Goal: Information Seeking & Learning: Learn about a topic

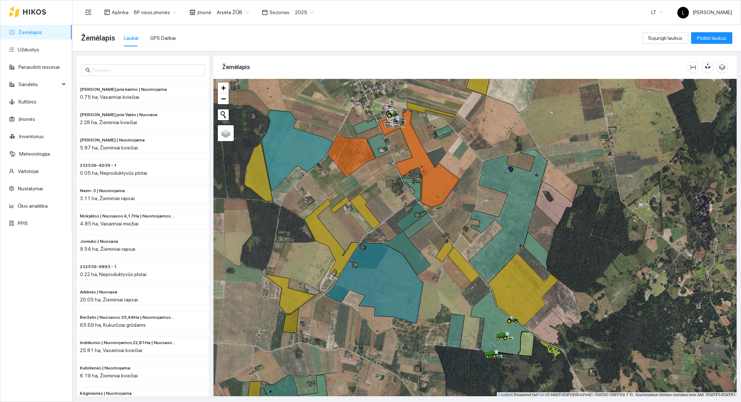
scroll to position [2, 0]
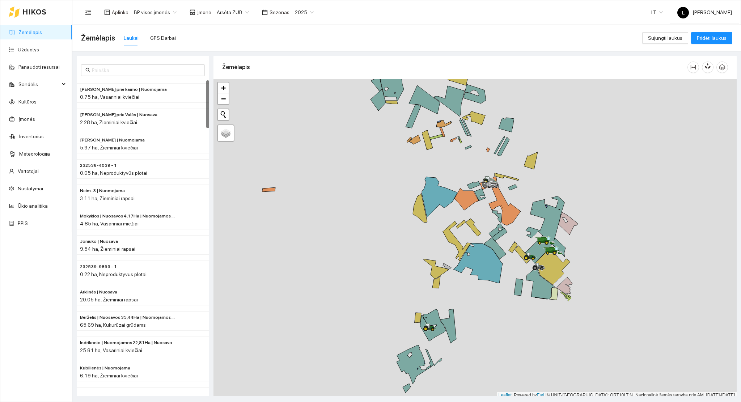
scroll to position [2, 0]
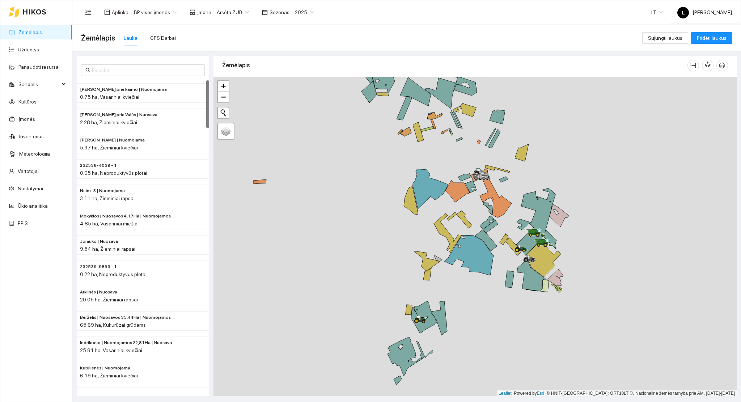
drag, startPoint x: 533, startPoint y: 318, endPoint x: 471, endPoint y: 320, distance: 61.9
click at [518, 310] on div at bounding box center [474, 236] width 523 height 319
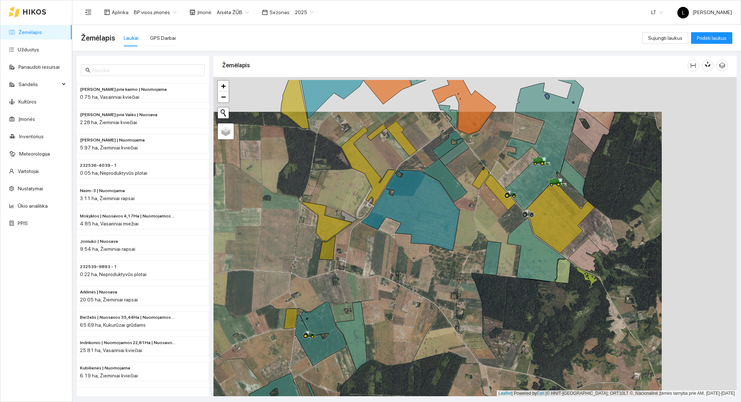
drag, startPoint x: 525, startPoint y: 300, endPoint x: 434, endPoint y: 342, distance: 100.0
click at [434, 342] on div at bounding box center [474, 236] width 523 height 319
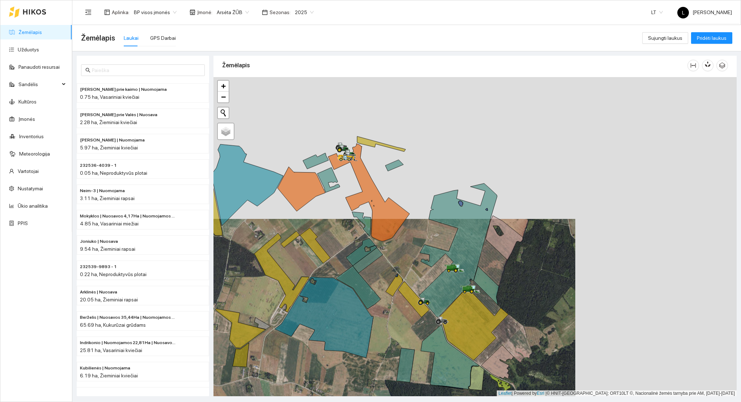
drag, startPoint x: 464, startPoint y: 234, endPoint x: 427, endPoint y: 319, distance: 93.3
click at [427, 319] on div at bounding box center [474, 236] width 523 height 319
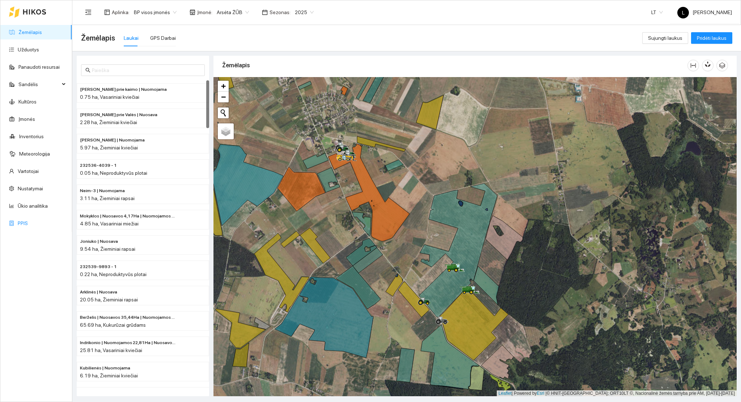
click at [28, 220] on link "PPIS" at bounding box center [23, 223] width 10 height 6
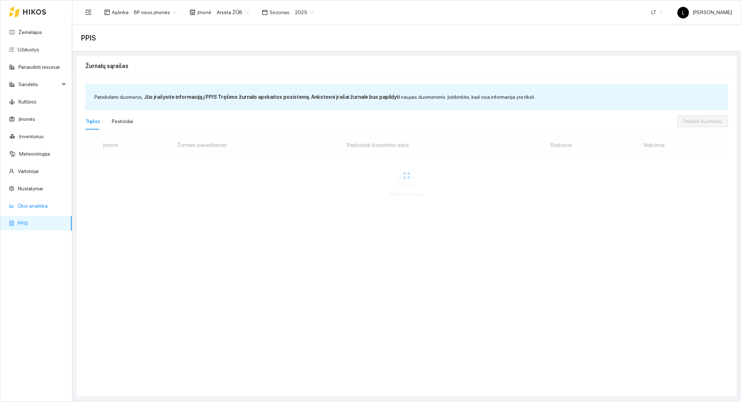
click at [32, 207] on link "Ūkio analitika" at bounding box center [33, 206] width 30 height 6
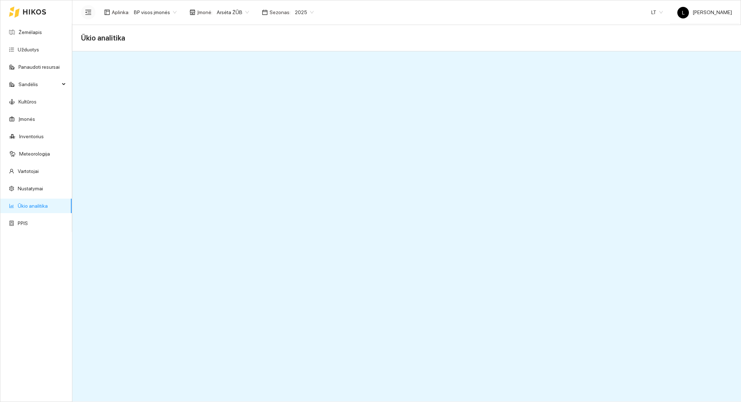
click at [89, 15] on button "button" at bounding box center [88, 12] width 14 height 14
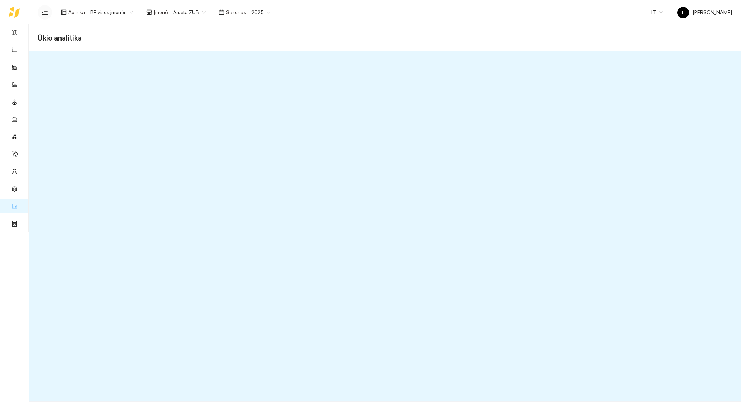
click at [46, 9] on icon "menu-unfold" at bounding box center [45, 12] width 7 height 7
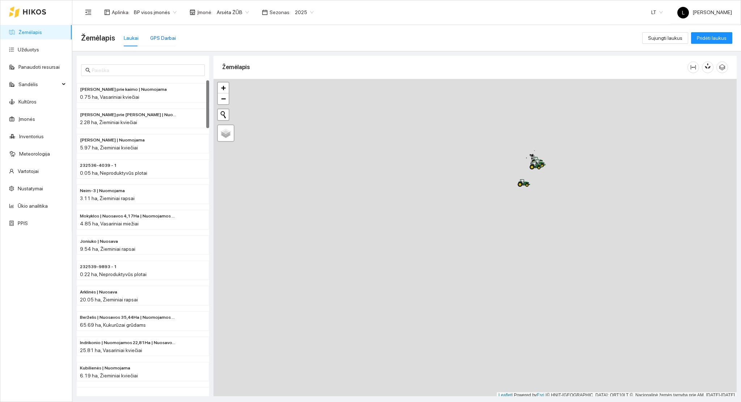
click at [156, 38] on div "GPS Darbai" at bounding box center [163, 38] width 26 height 8
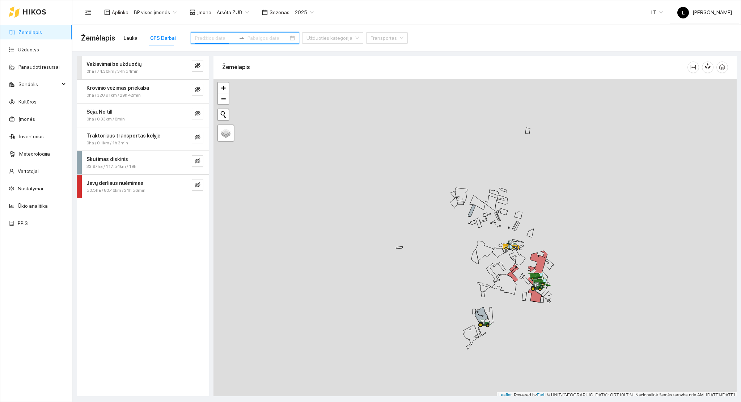
click at [213, 41] on input at bounding box center [215, 38] width 41 height 8
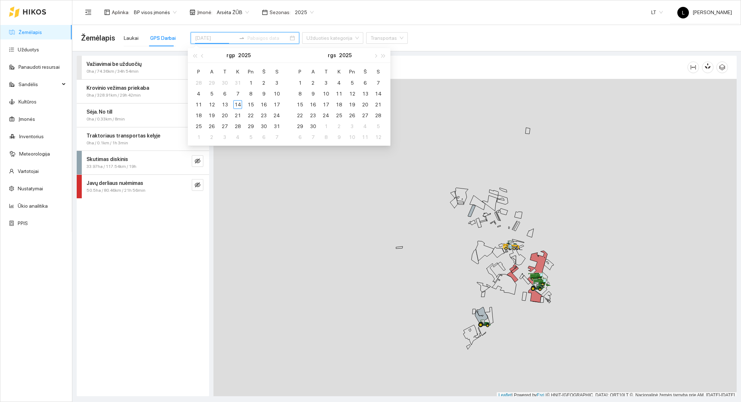
type input "2025-07-30"
click at [195, 56] on span "button" at bounding box center [195, 56] width 4 height 4
click at [384, 54] on button "button" at bounding box center [383, 55] width 8 height 14
click at [203, 55] on span "button" at bounding box center [203, 56] width 4 height 4
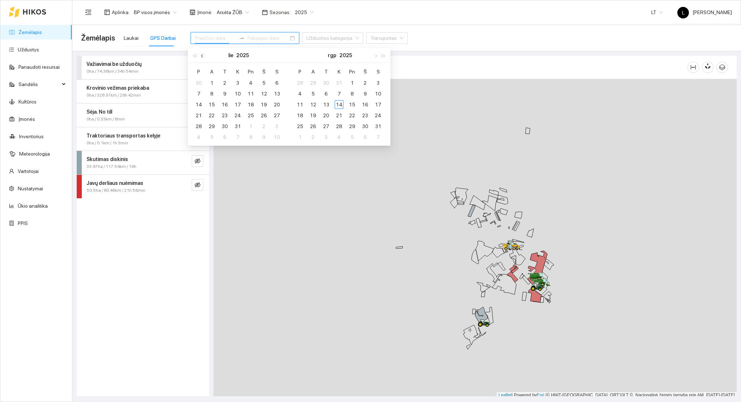
click at [203, 55] on span "button" at bounding box center [203, 56] width 4 height 4
click at [376, 58] on button "button" at bounding box center [375, 55] width 8 height 14
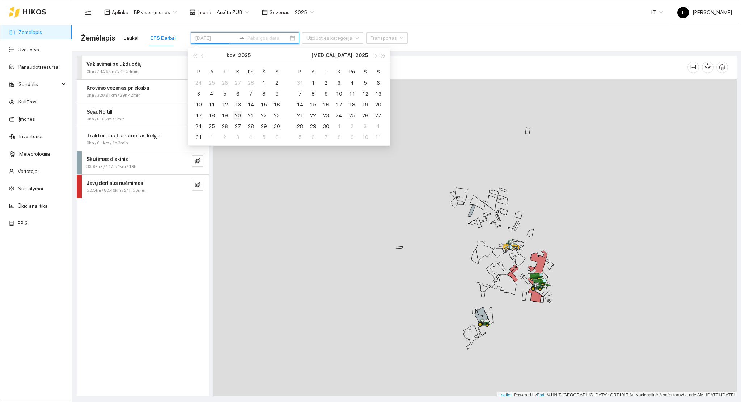
type input "2025-03-20"
click at [235, 117] on div "20" at bounding box center [237, 115] width 9 height 9
click at [239, 115] on div "20" at bounding box center [237, 115] width 9 height 9
type input "2025-03-20"
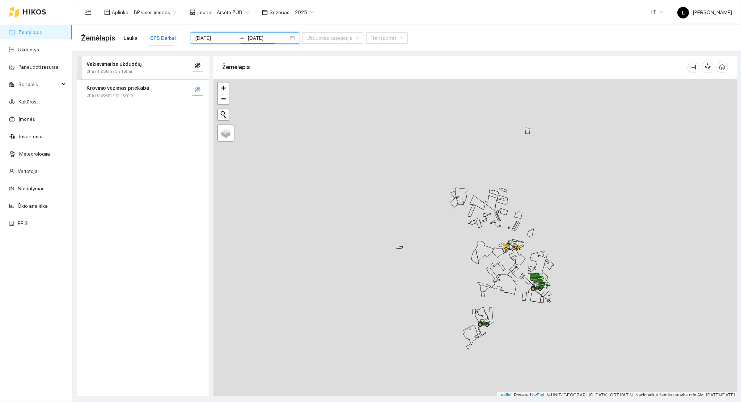
click at [195, 88] on icon "eye-invisible" at bounding box center [198, 89] width 6 height 6
click at [182, 93] on span "search" at bounding box center [183, 89] width 6 height 7
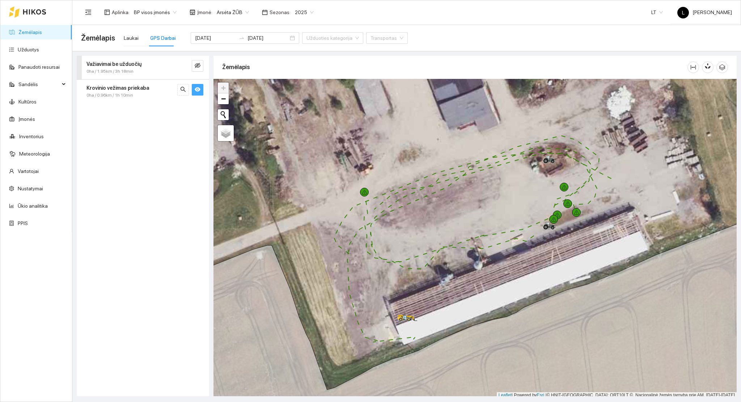
click at [128, 90] on strong "Krovinio vežimas priekaba" at bounding box center [117, 88] width 63 height 6
click at [126, 145] on div "2025-03-20" at bounding box center [133, 142] width 68 height 7
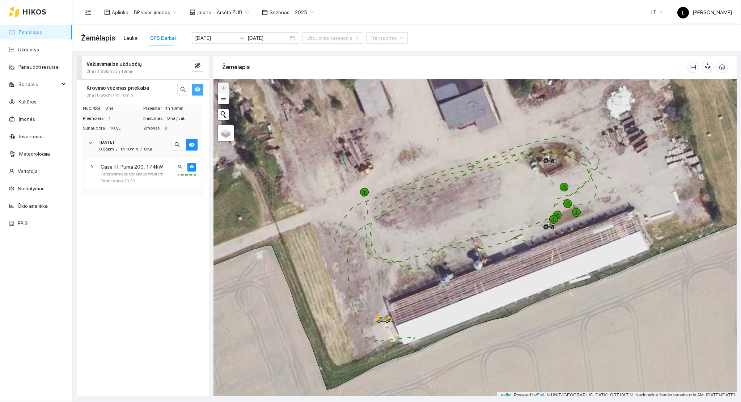
click at [120, 71] on span "0ha / 1.95km / 3h 18min" at bounding box center [109, 71] width 47 height 7
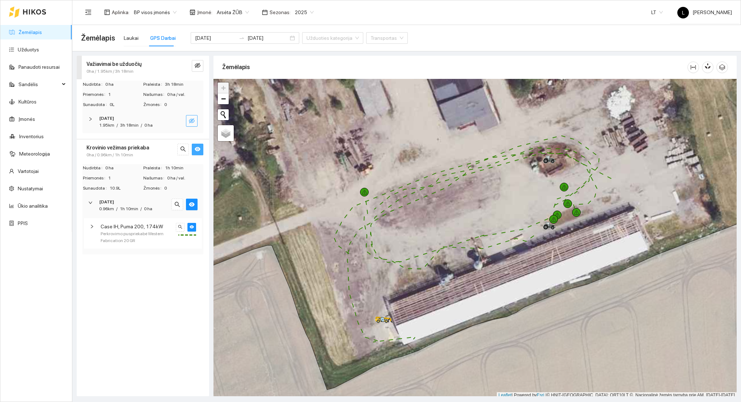
click at [192, 123] on span "eye-invisible" at bounding box center [192, 121] width 6 height 7
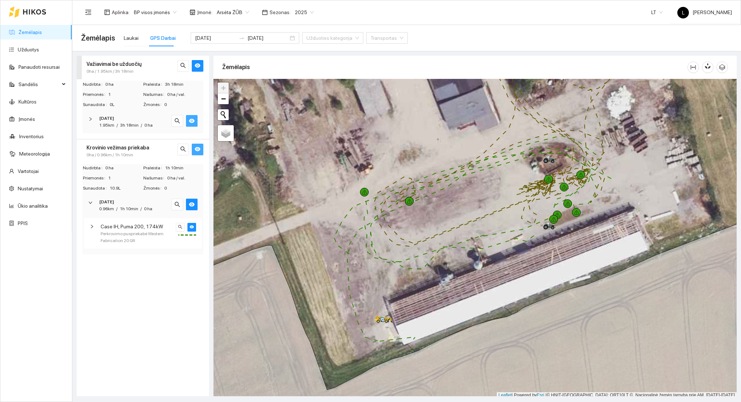
click at [192, 120] on icon "eye" at bounding box center [192, 121] width 6 height 4
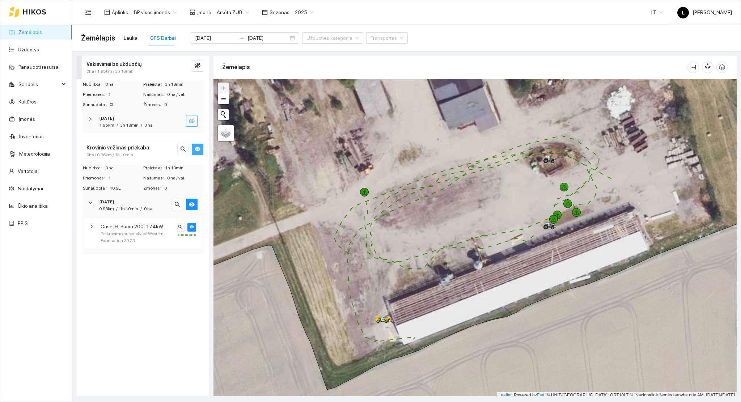
click at [110, 120] on strong "2025-03-20" at bounding box center [106, 118] width 15 height 5
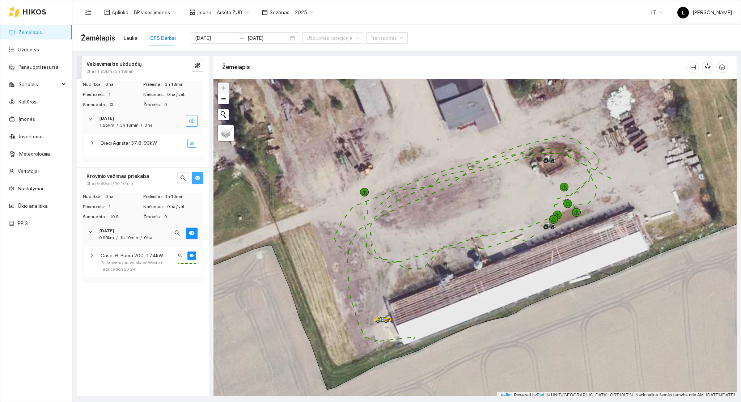
click at [193, 144] on icon "eye-invisible" at bounding box center [192, 143] width 4 height 4
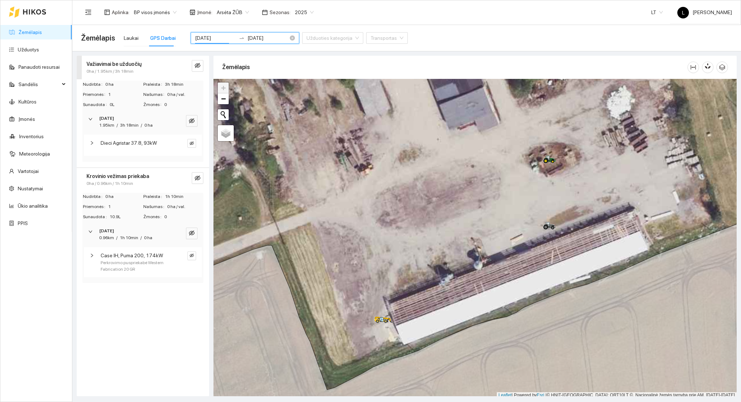
click at [206, 37] on input "2025-03-20" at bounding box center [215, 38] width 41 height 8
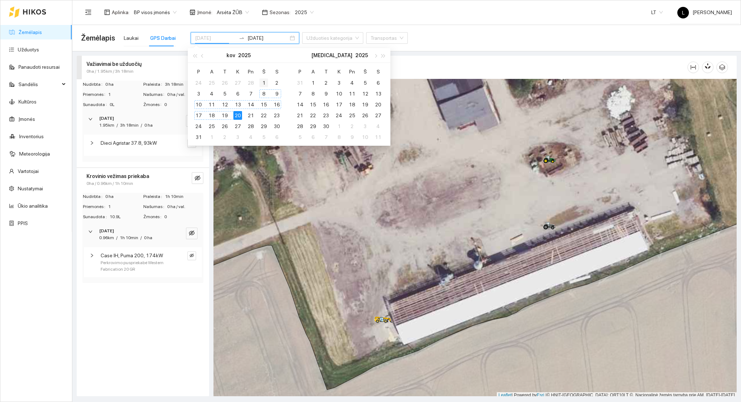
type input "2025-03-01"
drag, startPoint x: 264, startPoint y: 84, endPoint x: 264, endPoint y: 89, distance: 4.4
click at [264, 84] on div "1" at bounding box center [263, 82] width 9 height 9
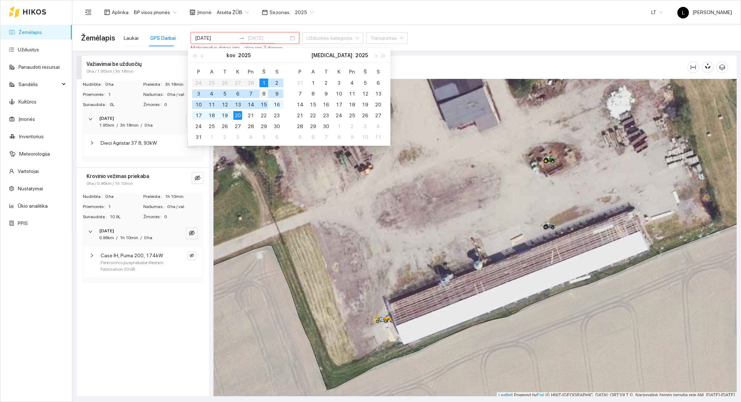
type input "2025-03-08"
click at [263, 93] on div "8" at bounding box center [263, 93] width 9 height 9
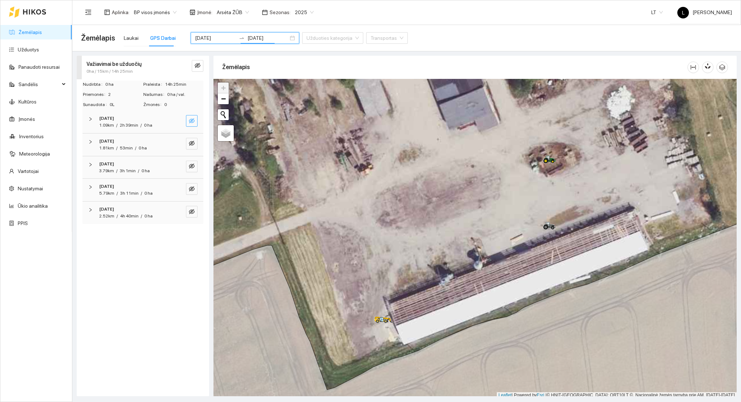
click at [192, 121] on icon "eye-invisible" at bounding box center [191, 120] width 1 height 1
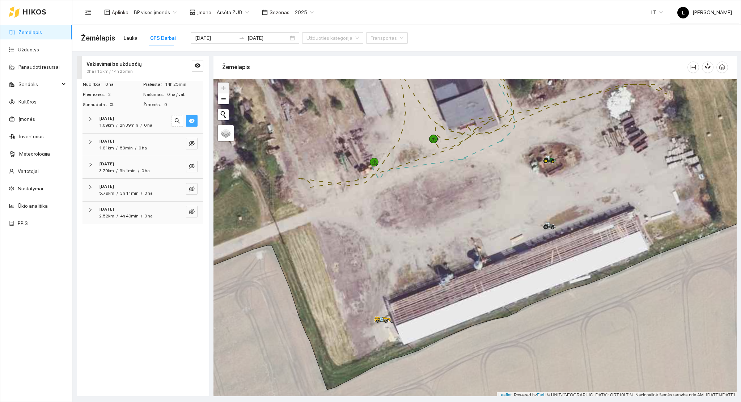
click at [165, 123] on div "1.09km / 2h 39min / 0 ha" at bounding box center [133, 125] width 68 height 7
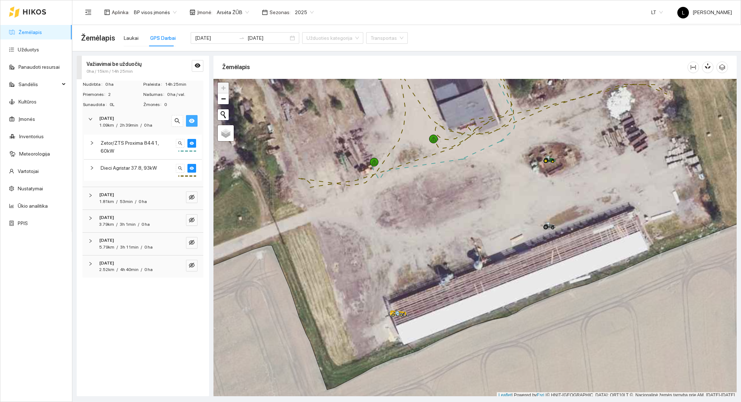
click at [131, 199] on span "53min" at bounding box center [126, 201] width 13 height 5
click at [131, 243] on div "2025-03-04" at bounding box center [133, 246] width 68 height 7
click at [131, 294] on div "2025-03-05" at bounding box center [133, 297] width 68 height 7
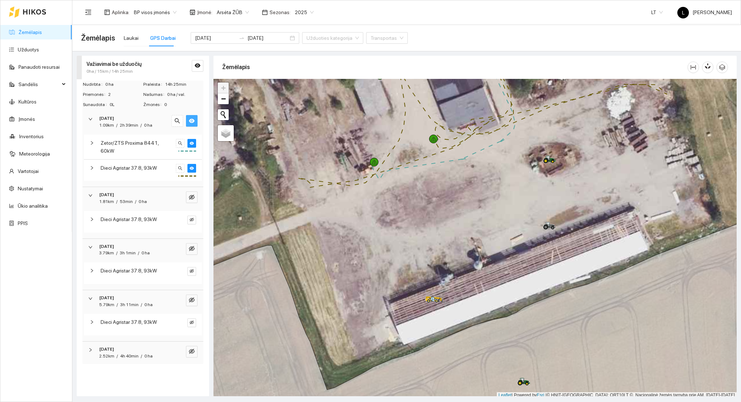
click at [128, 347] on div "2025-03-06" at bounding box center [133, 349] width 68 height 7
click at [215, 37] on input "2025-03-01" at bounding box center [215, 38] width 41 height 8
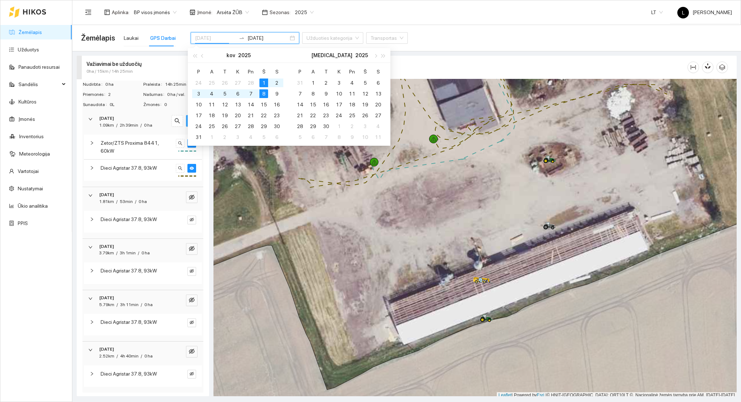
type input "2025-03-08"
click at [263, 95] on div "8" at bounding box center [263, 93] width 9 height 9
type input "2025-03-15"
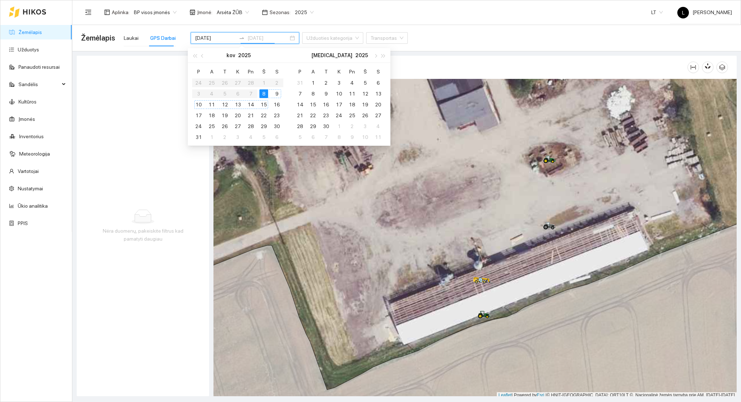
click at [263, 105] on div "15" at bounding box center [263, 104] width 9 height 9
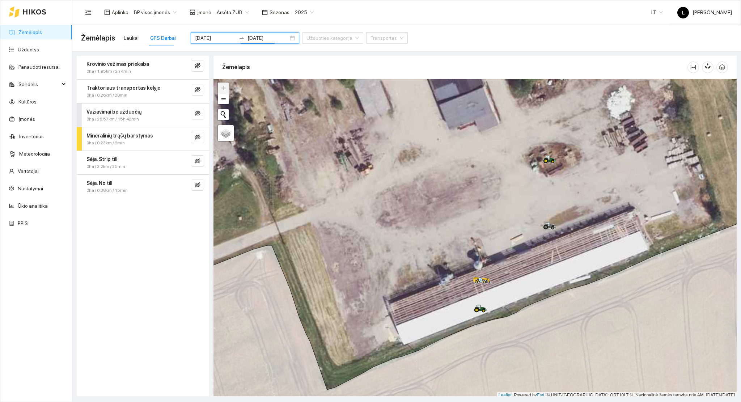
click at [154, 69] on div "0ha / 1.95km / 2h 4min" at bounding box center [130, 71] width 89 height 7
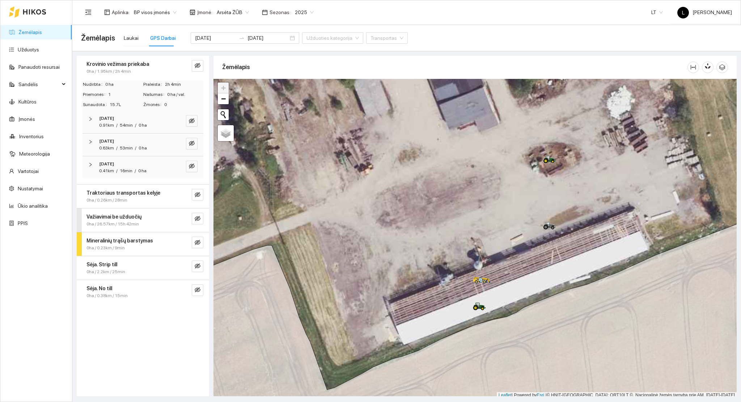
click at [142, 119] on div "2025-03-12" at bounding box center [133, 118] width 68 height 7
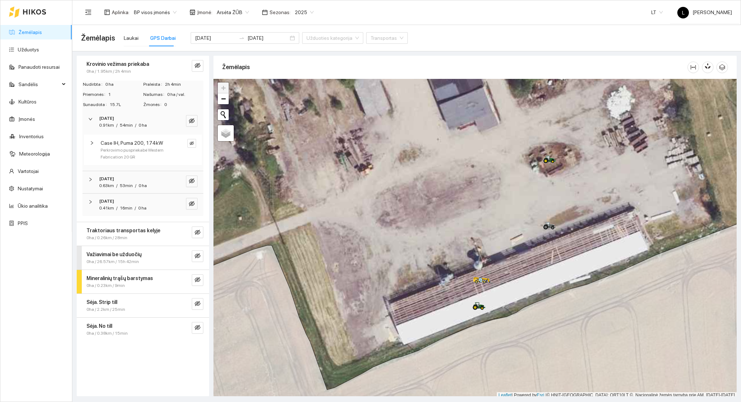
click at [133, 179] on div "2025-03-13" at bounding box center [133, 178] width 68 height 7
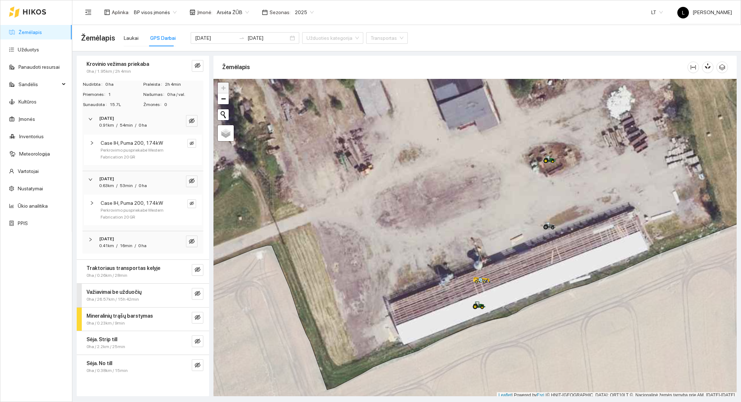
click at [125, 242] on div "2025-03-14" at bounding box center [133, 238] width 68 height 7
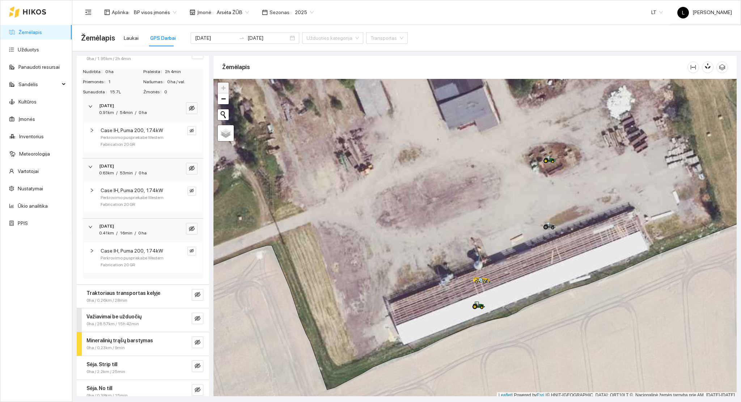
scroll to position [20, 0]
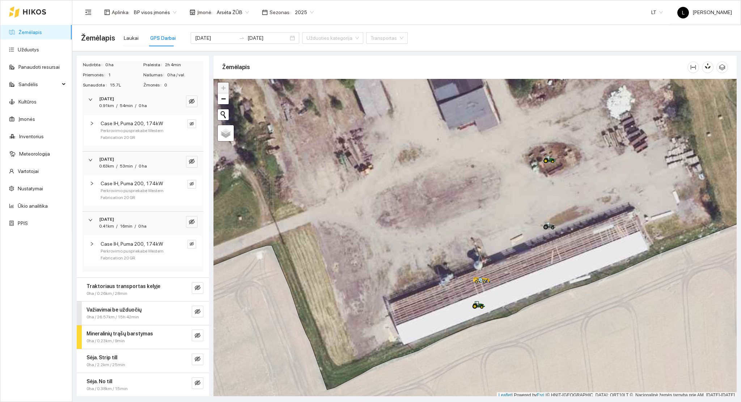
click at [120, 290] on span "0ha / 0.26km / 28min" at bounding box center [106, 293] width 41 height 7
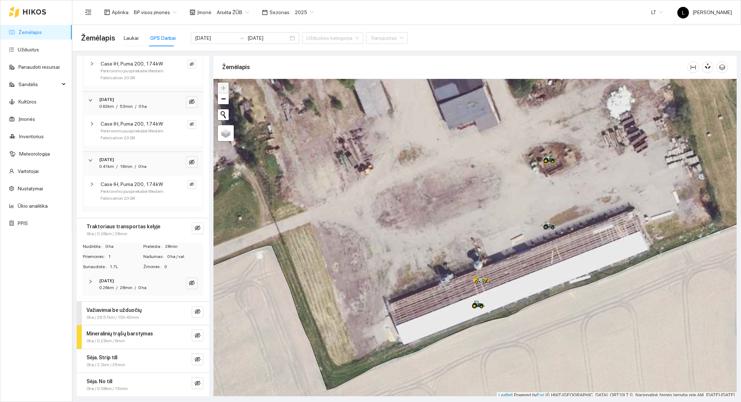
click at [117, 314] on span "0ha / 26.57km / 15h 42min" at bounding box center [112, 317] width 52 height 7
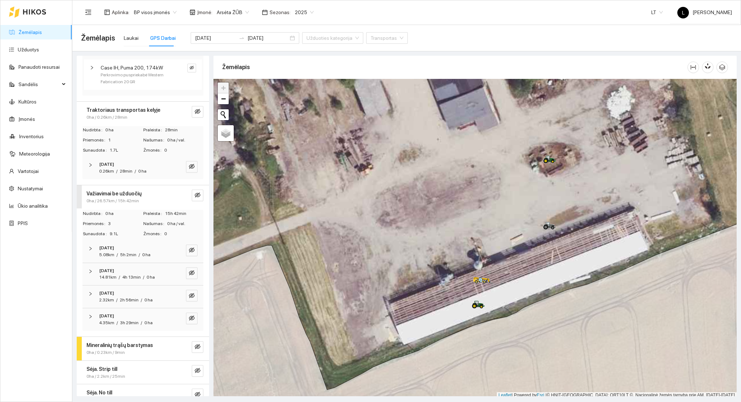
scroll to position [207, 0]
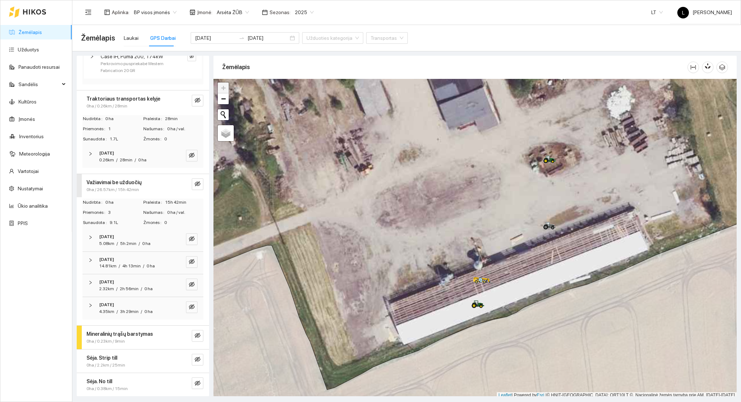
click at [132, 244] on span "5h 2min" at bounding box center [128, 243] width 16 height 5
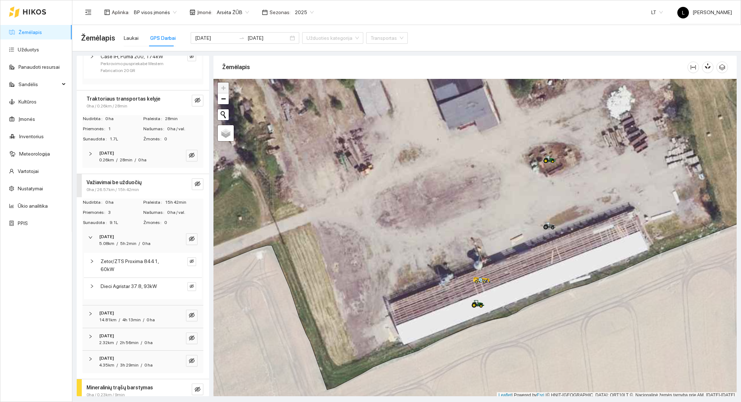
scroll to position [261, 0]
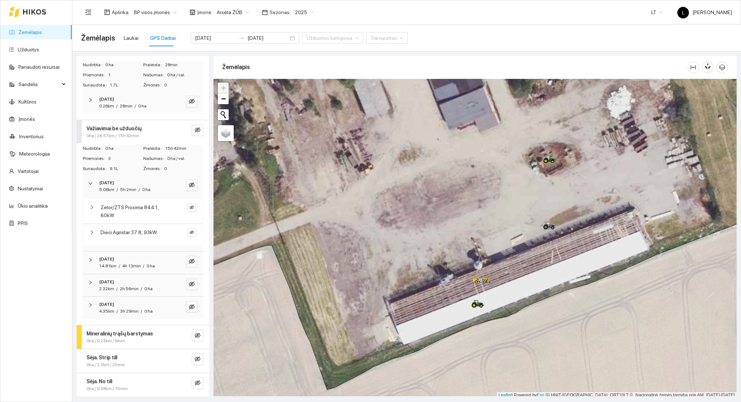
click at [114, 256] on strong "2025-03-14" at bounding box center [106, 258] width 15 height 5
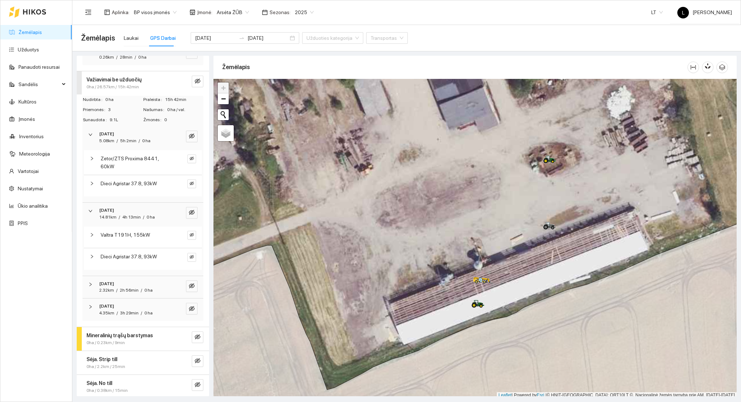
scroll to position [311, 0]
click at [114, 282] on strong "2025-03-10" at bounding box center [106, 282] width 15 height 5
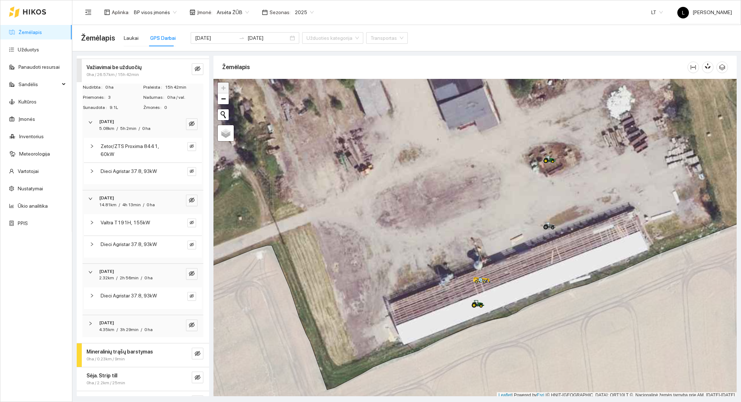
scroll to position [340, 0]
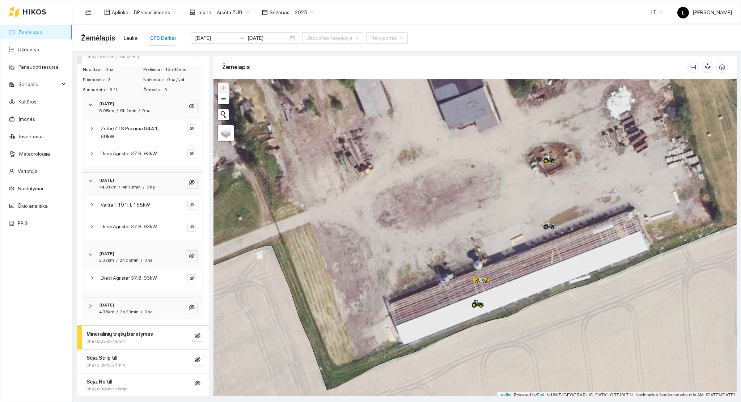
click at [116, 309] on span "/" at bounding box center [116, 311] width 1 height 5
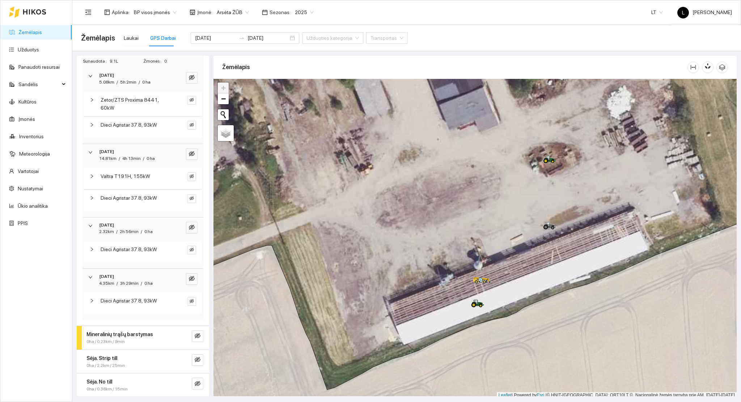
click at [118, 335] on strong "Mineralinių trąšų barstymas" at bounding box center [119, 334] width 67 height 6
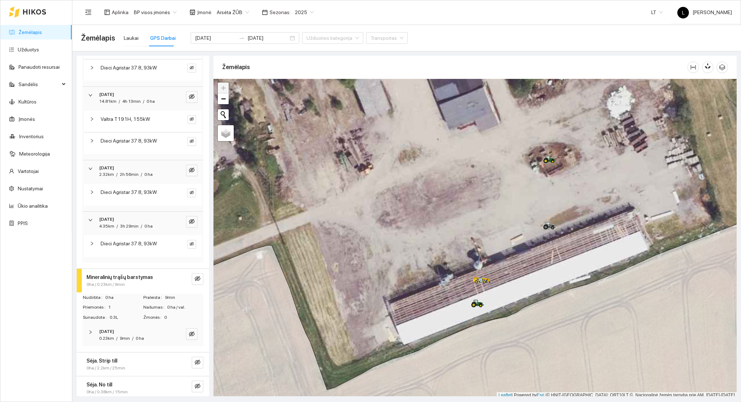
scroll to position [428, 0]
click at [130, 337] on div "0.23km / 9min / 0 ha" at bounding box center [121, 335] width 45 height 7
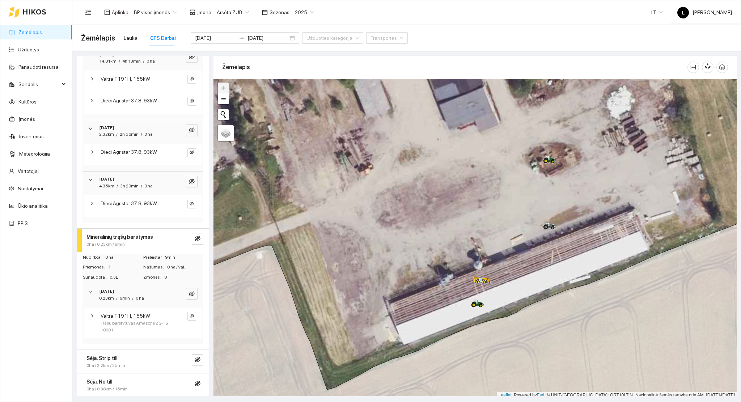
click at [120, 356] on div "Sėja. Strip till" at bounding box center [130, 358] width 89 height 8
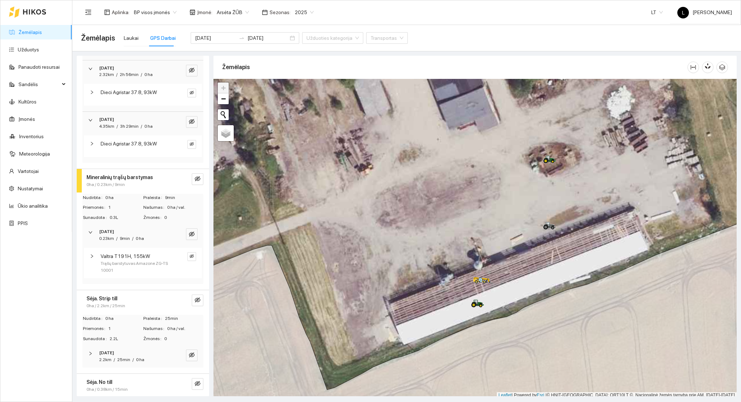
click at [114, 354] on strong "2025-03-14" at bounding box center [106, 352] width 15 height 5
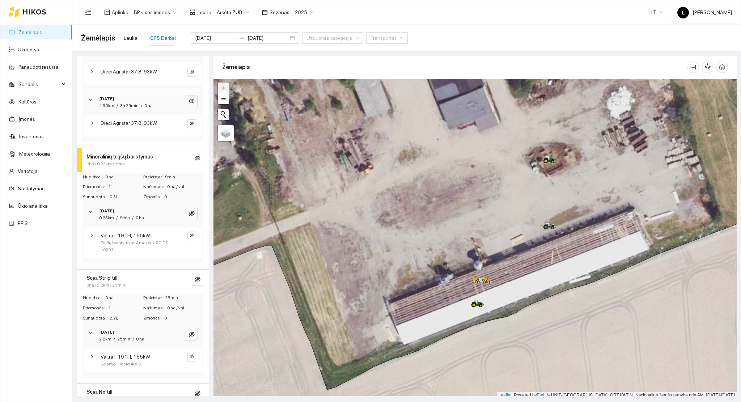
scroll to position [556, 0]
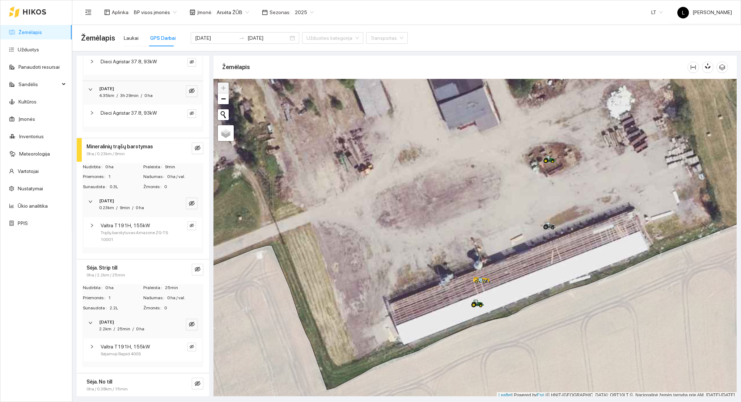
click at [112, 382] on div "Sėja. No till" at bounding box center [130, 382] width 89 height 8
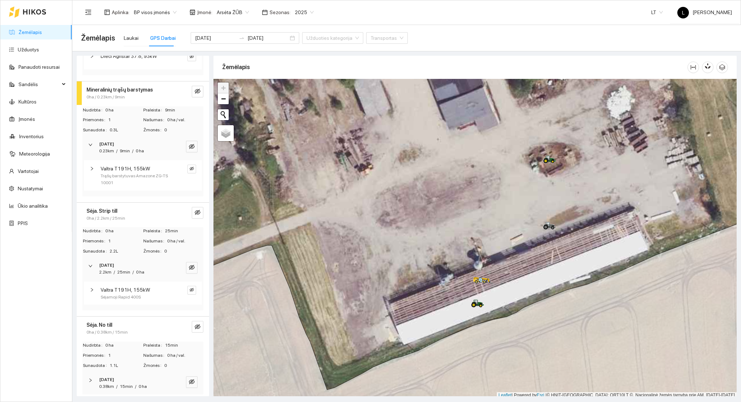
scroll to position [616, 0]
click at [114, 374] on strong "2025-03-14" at bounding box center [106, 376] width 15 height 5
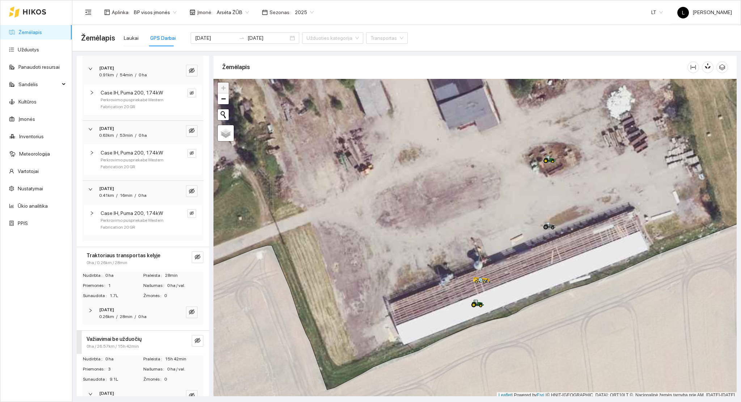
scroll to position [0, 0]
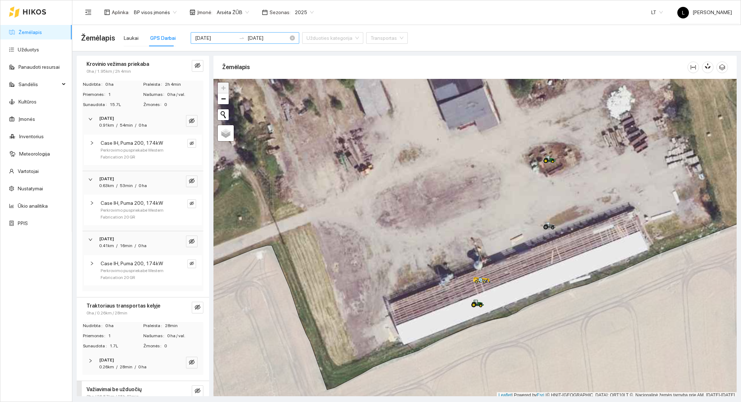
click at [220, 38] on input "2025-03-08" at bounding box center [215, 38] width 41 height 8
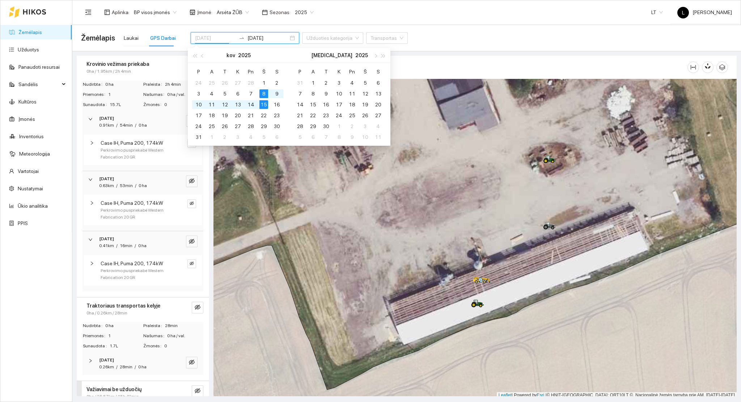
type input "2025-03-15"
click at [265, 105] on div "15" at bounding box center [263, 104] width 9 height 9
type input "2025-03-22"
click at [265, 116] on div "22" at bounding box center [263, 115] width 9 height 9
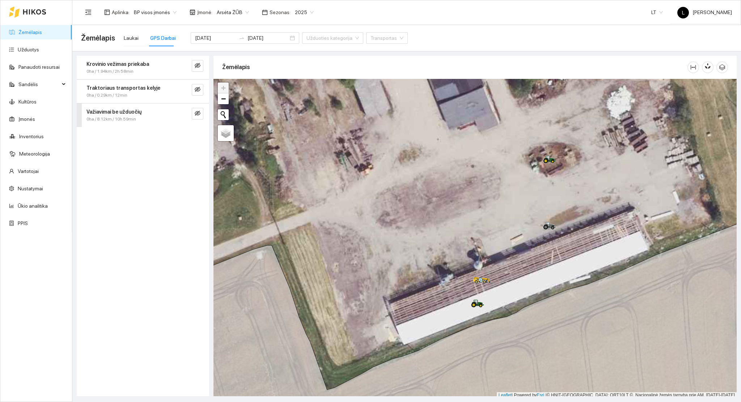
click at [122, 65] on strong "Krovinio vežimas priekaba" at bounding box center [117, 64] width 63 height 6
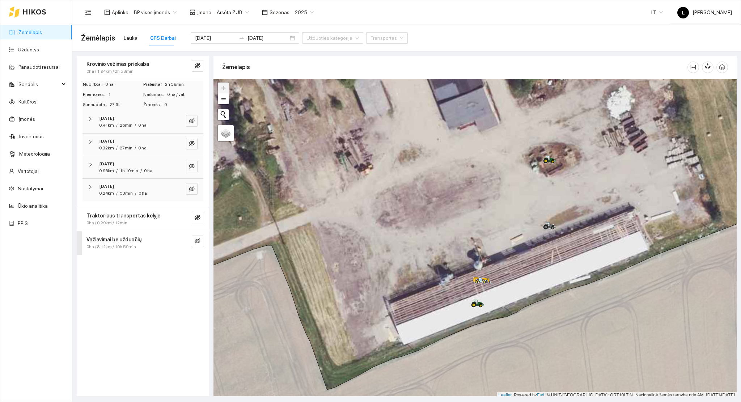
click at [132, 127] on div "0.41km / 26min / 0 ha" at bounding box center [122, 125] width 47 height 7
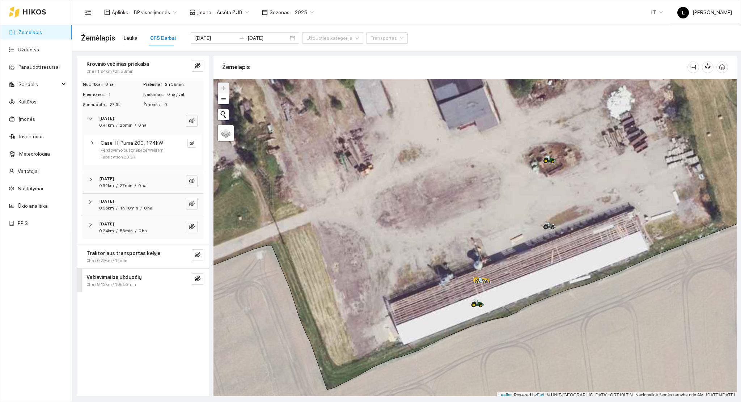
click at [129, 177] on div "2025-03-18" at bounding box center [133, 178] width 68 height 7
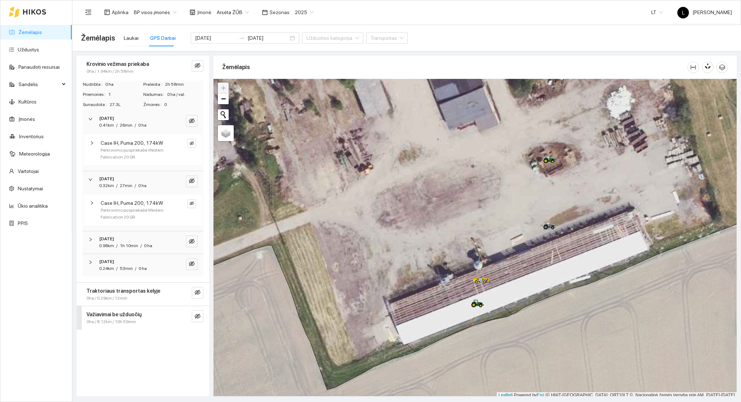
click at [129, 252] on div "2025-03-20 0.96km / 1h 10min / 0 ha" at bounding box center [142, 242] width 121 height 22
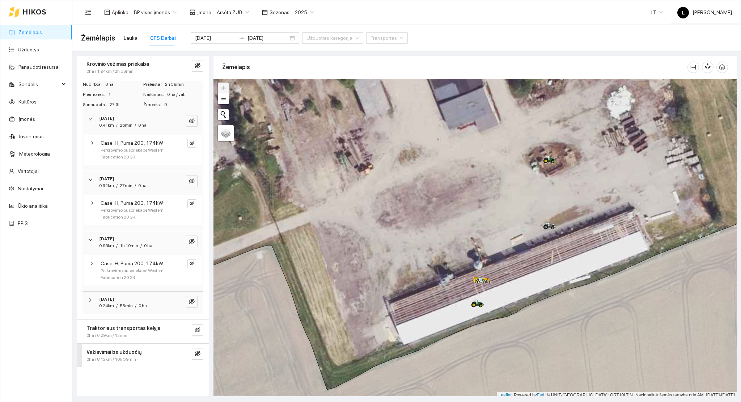
click at [128, 301] on div "2025-03-21" at bounding box center [133, 299] width 68 height 7
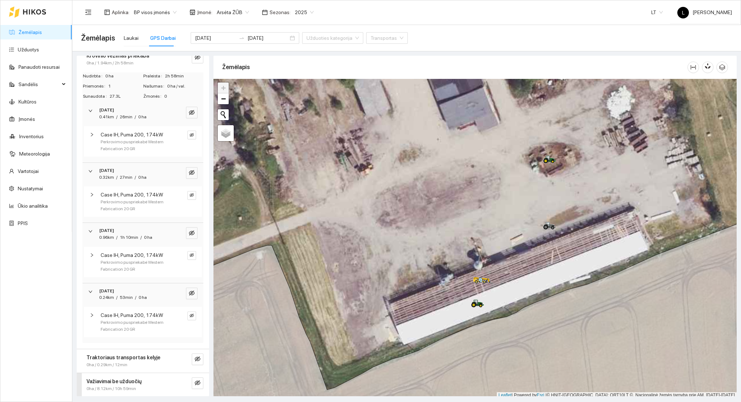
click at [131, 359] on strong "Traktoriaus transportas kelyje" at bounding box center [123, 357] width 74 height 6
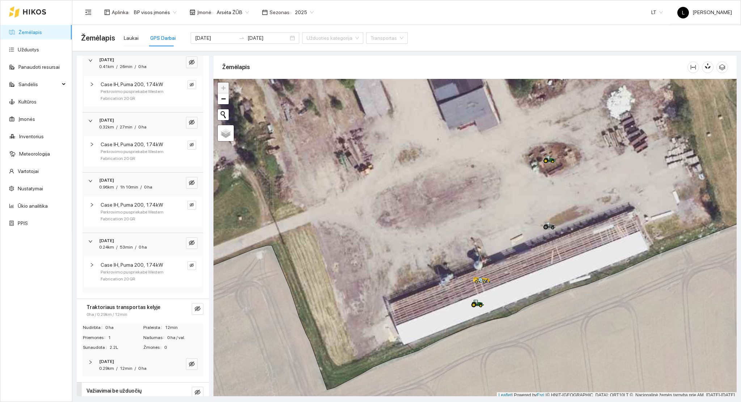
scroll to position [68, 0]
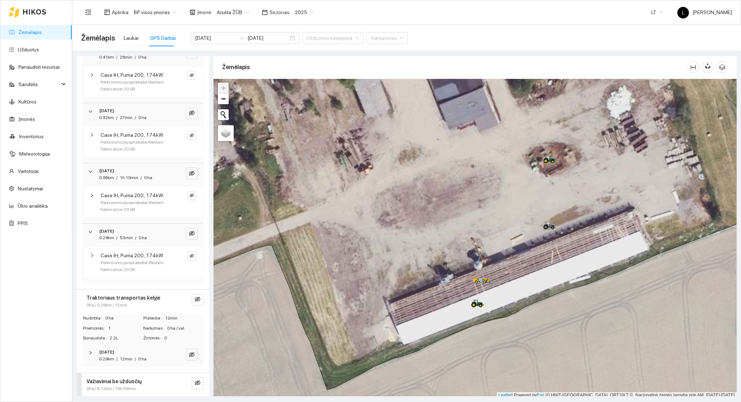
click at [123, 361] on span "12min" at bounding box center [126, 358] width 13 height 5
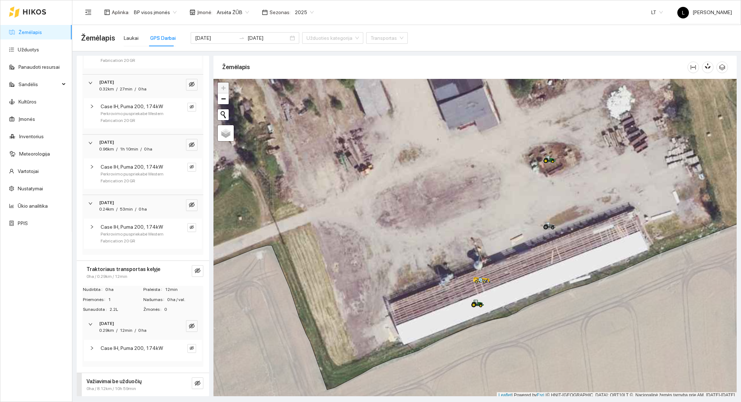
click at [124, 380] on strong "Važiavimai be užduočių" at bounding box center [113, 381] width 55 height 6
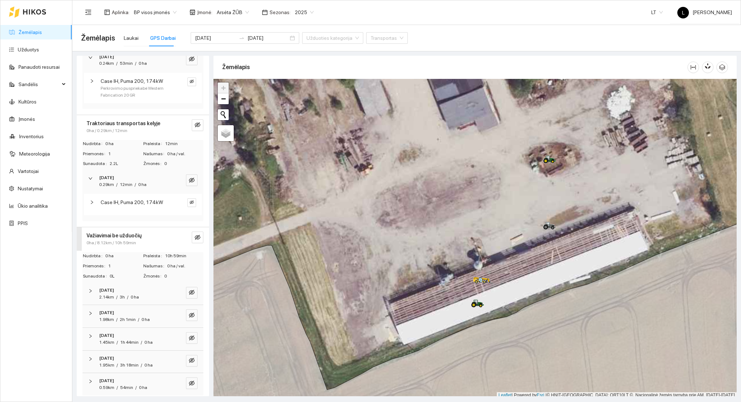
scroll to position [247, 0]
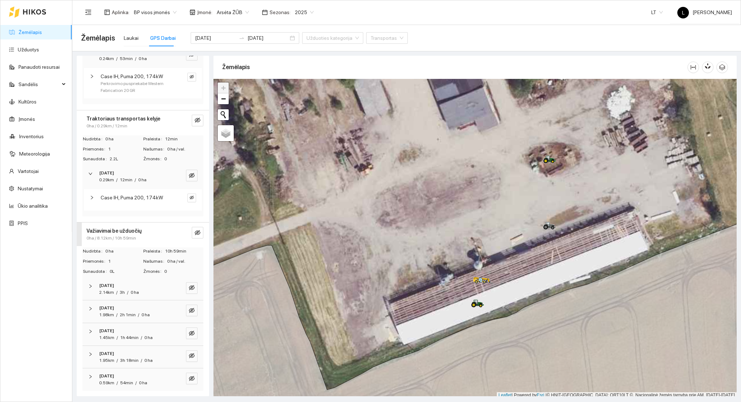
click at [140, 285] on div "2025-03-17" at bounding box center [133, 285] width 68 height 7
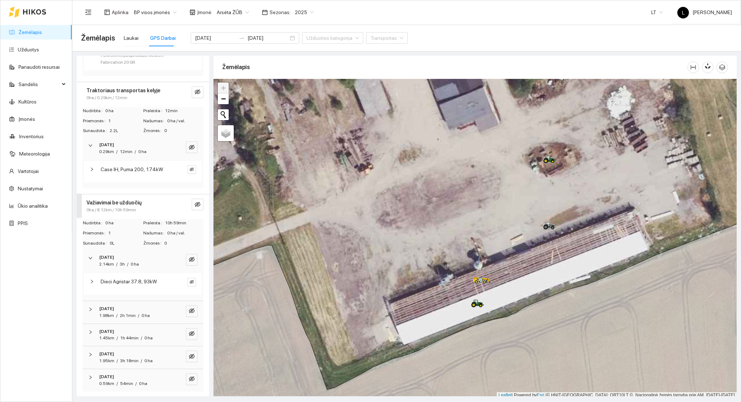
scroll to position [276, 0]
click at [124, 316] on span "2h 1min" at bounding box center [128, 314] width 16 height 5
click at [132, 364] on span "1h 44min" at bounding box center [129, 366] width 18 height 5
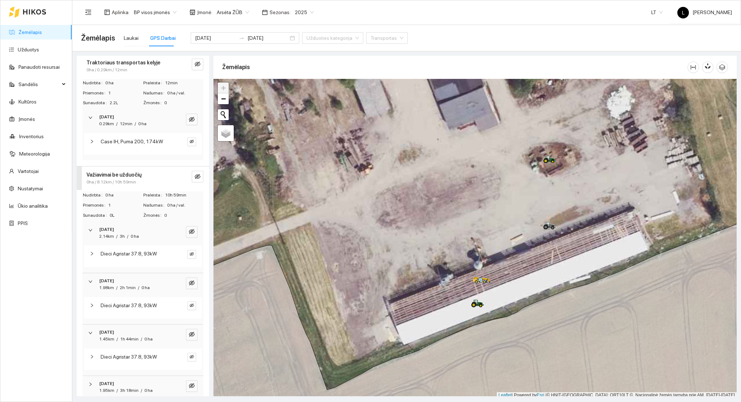
scroll to position [333, 0]
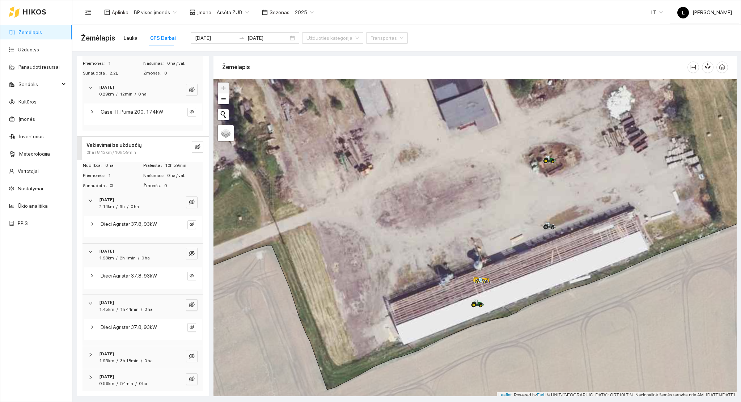
click at [133, 360] on span "3h 18min" at bounding box center [129, 360] width 18 height 5
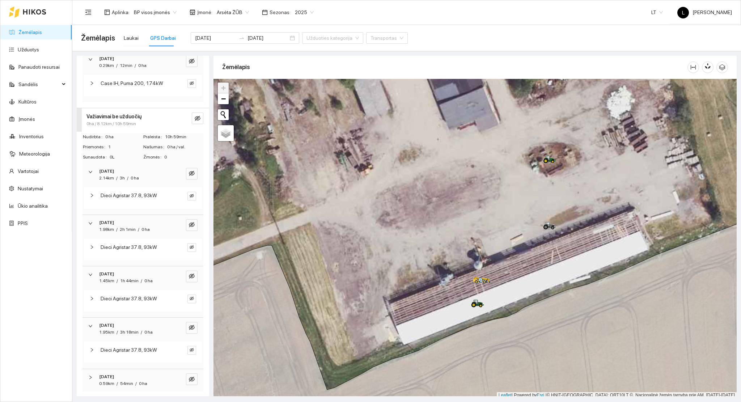
click at [126, 374] on div "2025-03-21" at bounding box center [133, 376] width 68 height 7
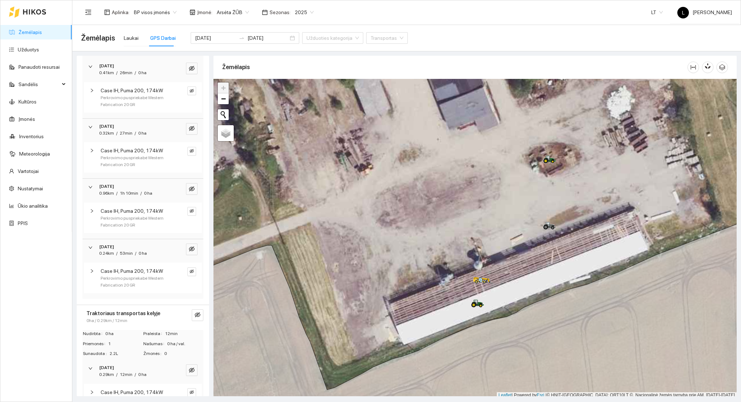
scroll to position [0, 0]
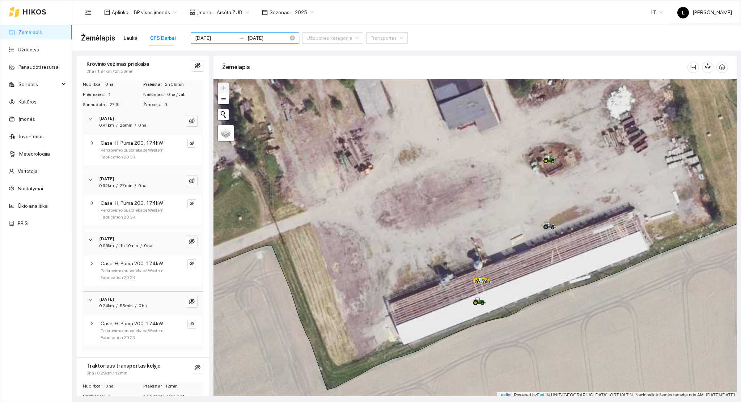
click at [218, 40] on input "2025-03-15" at bounding box center [215, 38] width 41 height 8
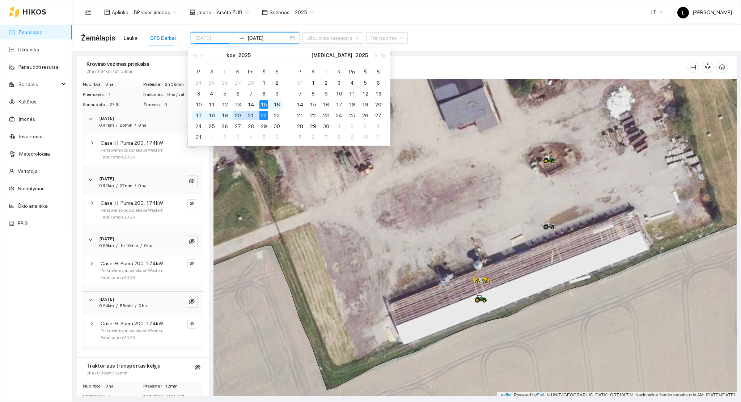
type input "2025-03-22"
click at [261, 114] on div "22" at bounding box center [263, 115] width 9 height 9
type input "2025-03-29"
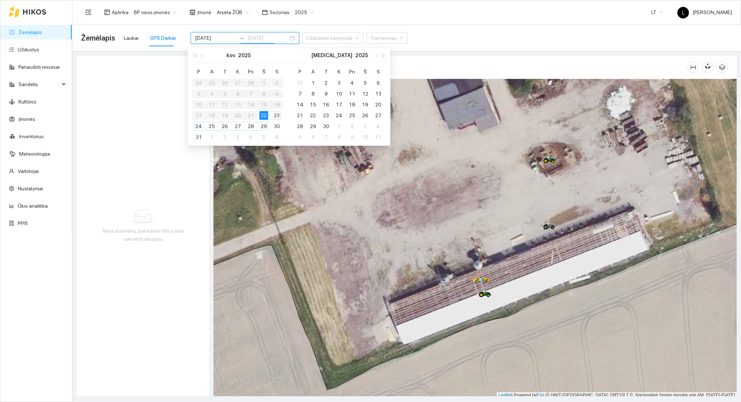
click at [262, 126] on div "29" at bounding box center [263, 126] width 9 height 9
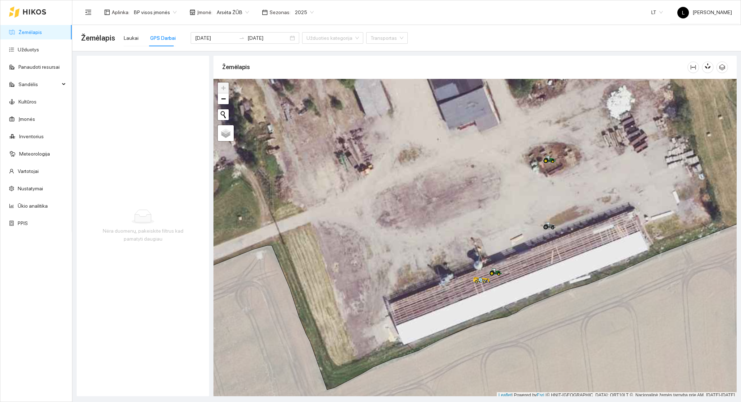
click at [210, 51] on div "Nėra duomenų, pakeiskite filtrus kad pamatyti daugiau Žemėlapis" at bounding box center [404, 223] width 668 height 345
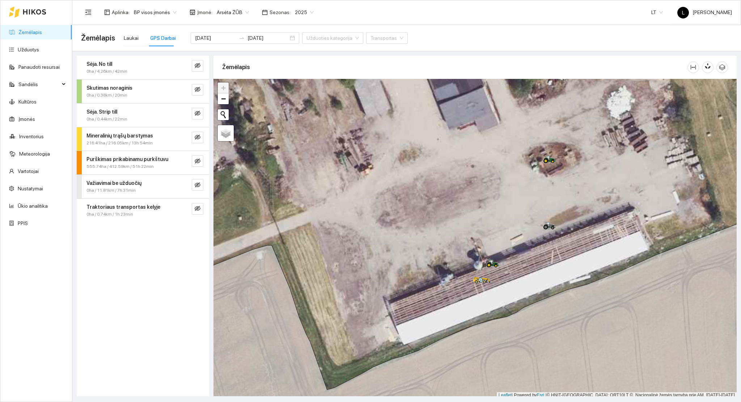
click at [158, 71] on div "0ha / 4.26km / 42min" at bounding box center [130, 71] width 89 height 7
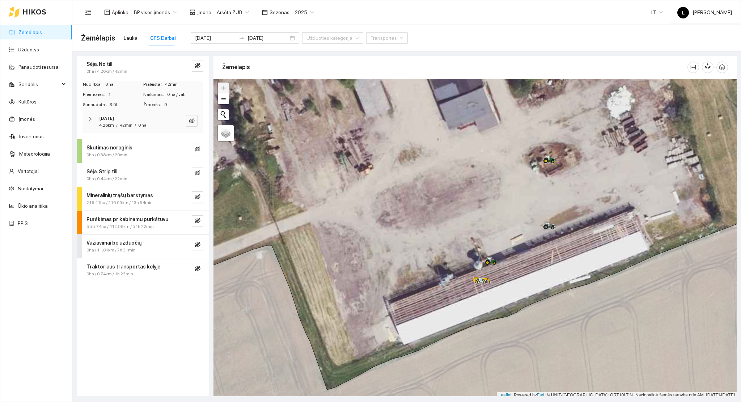
click at [130, 126] on span "42min" at bounding box center [126, 125] width 13 height 5
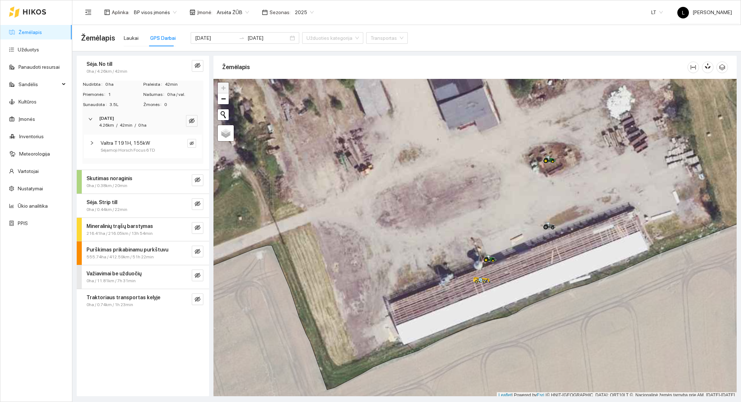
click at [119, 184] on span "0ha / 0.38km / 20min" at bounding box center [106, 185] width 41 height 7
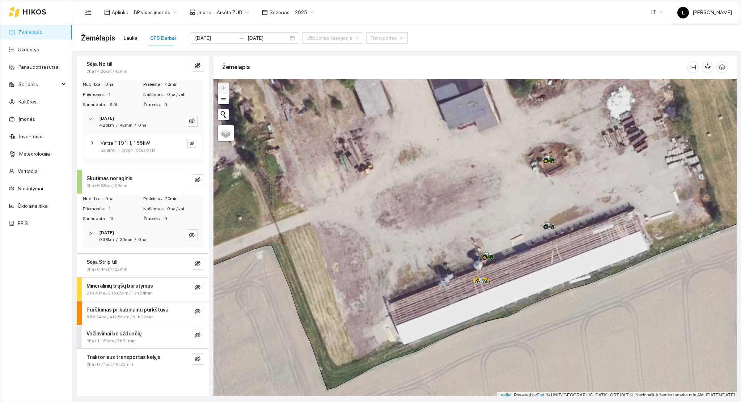
click at [124, 241] on span "20min" at bounding box center [126, 239] width 13 height 5
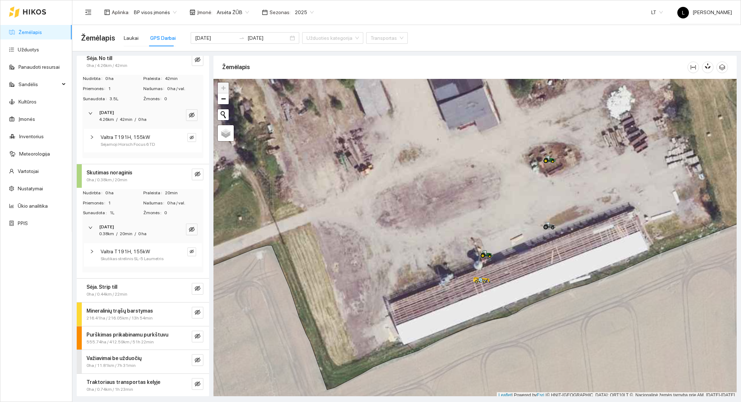
scroll to position [7, 0]
click at [189, 115] on icon "eye-invisible" at bounding box center [192, 113] width 6 height 5
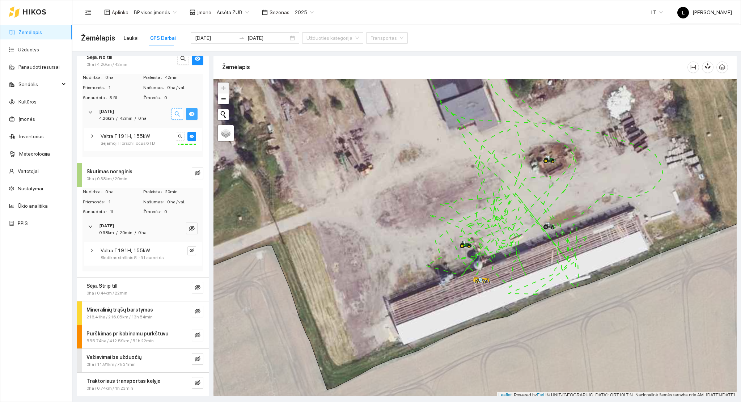
click at [175, 112] on icon "search" at bounding box center [177, 113] width 5 height 5
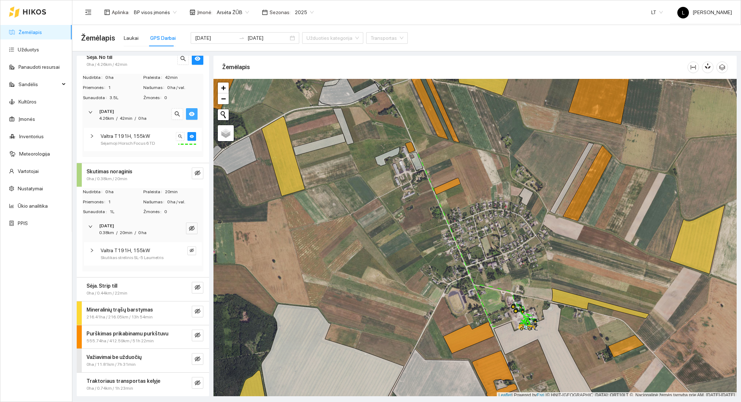
click at [157, 283] on div "Sėja. Strip till" at bounding box center [130, 286] width 89 height 8
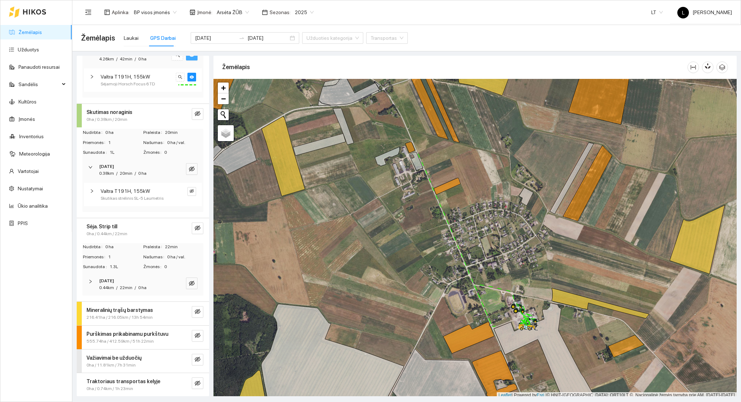
click at [125, 279] on div "[DATE]" at bounding box center [133, 280] width 68 height 7
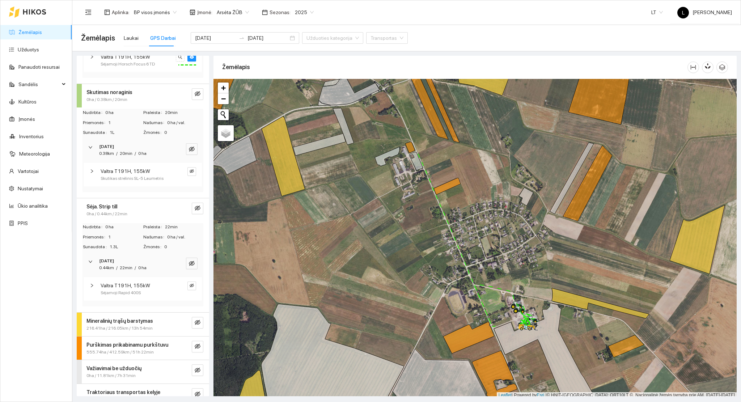
scroll to position [97, 0]
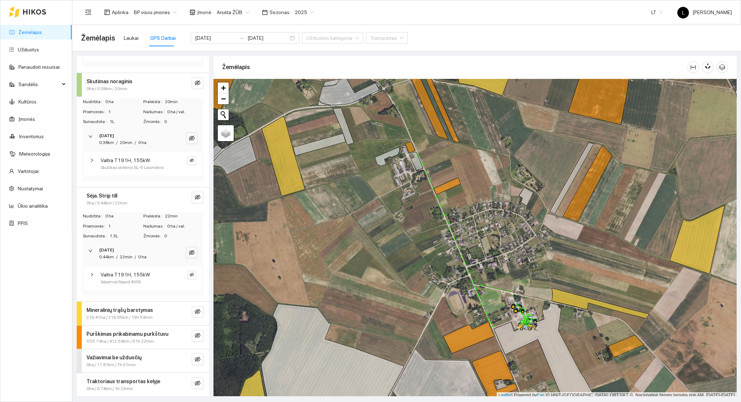
click at [126, 304] on div "Mineralinių trąšų barstymas 216.41ha / 216.05km / 13h 54min" at bounding box center [143, 314] width 132 height 24
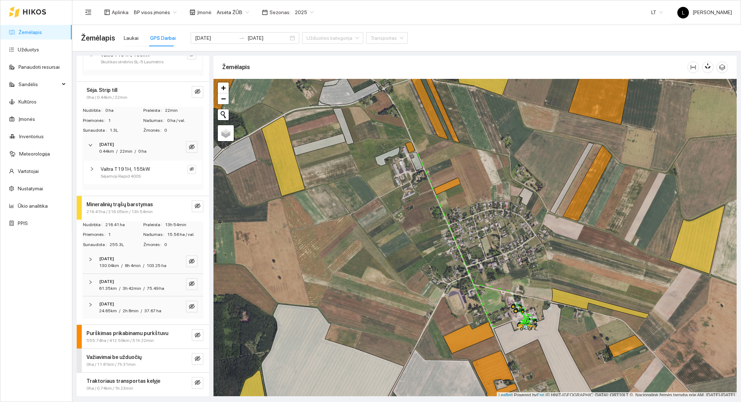
click at [120, 262] on div "130.04km / 8h 4min / 103.25 ha" at bounding box center [132, 265] width 67 height 7
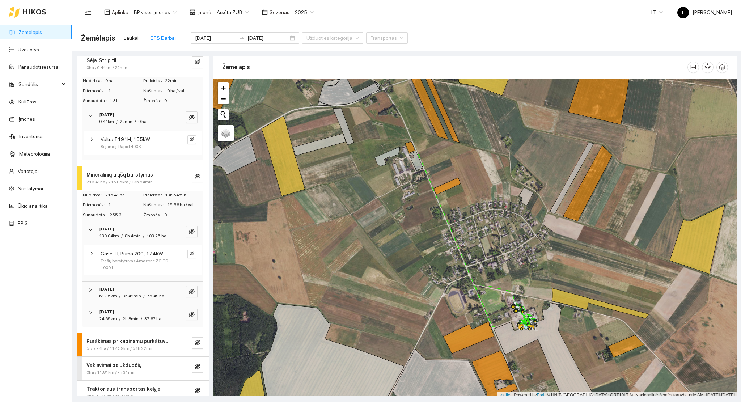
scroll to position [260, 0]
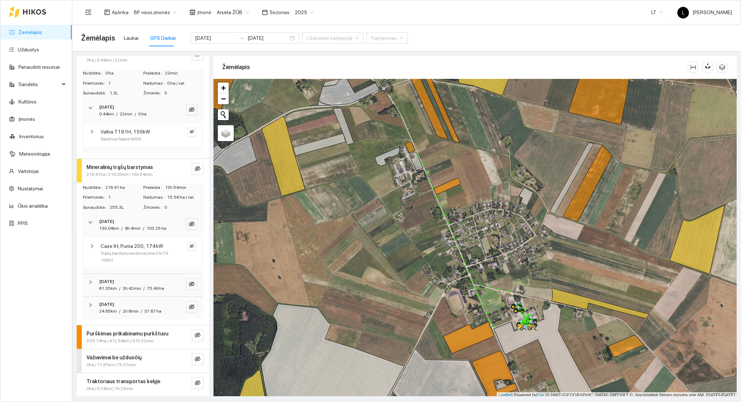
click at [128, 285] on div "61.35km / 3h 42min / 75.49 ha" at bounding box center [131, 288] width 65 height 7
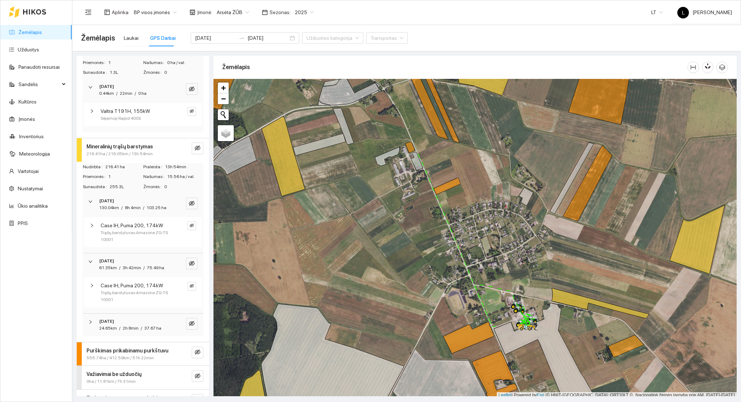
click at [124, 329] on div "2025-03-25 24.65km / 2h 8min / 37.67 ha" at bounding box center [142, 325] width 121 height 22
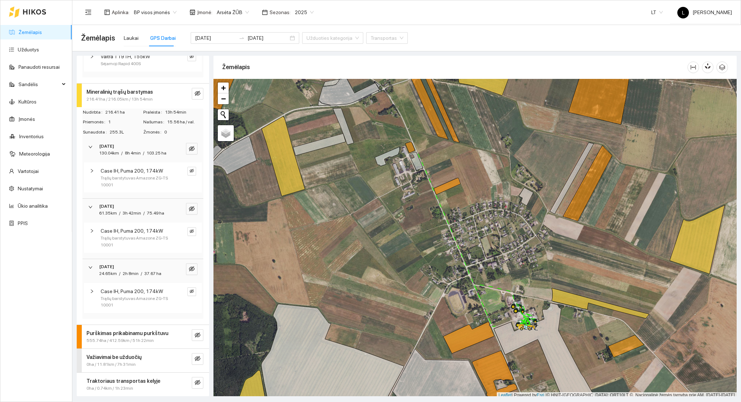
click at [125, 339] on span "555.74ha / 412.59km / 51h 22min" at bounding box center [119, 340] width 67 height 7
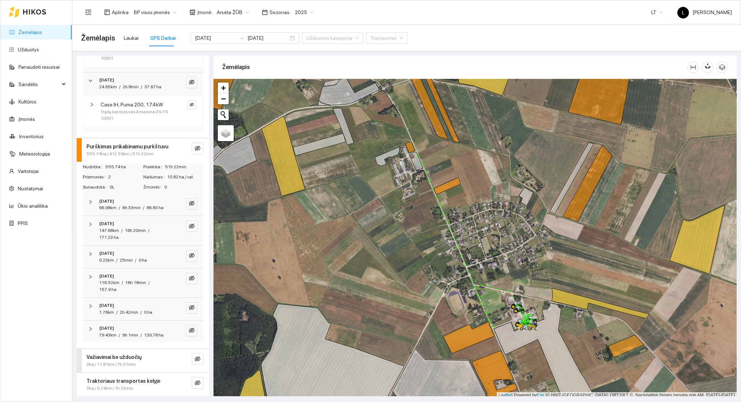
scroll to position [528, 0]
click at [114, 225] on strong "2025-03-27" at bounding box center [106, 223] width 15 height 5
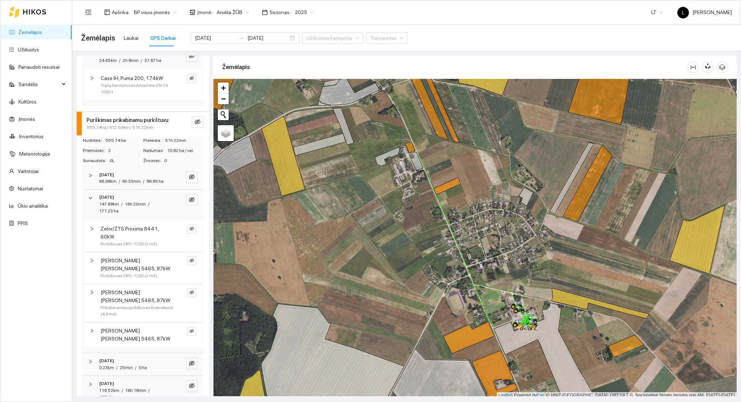
click at [124, 184] on span "6h 33min" at bounding box center [131, 181] width 18 height 5
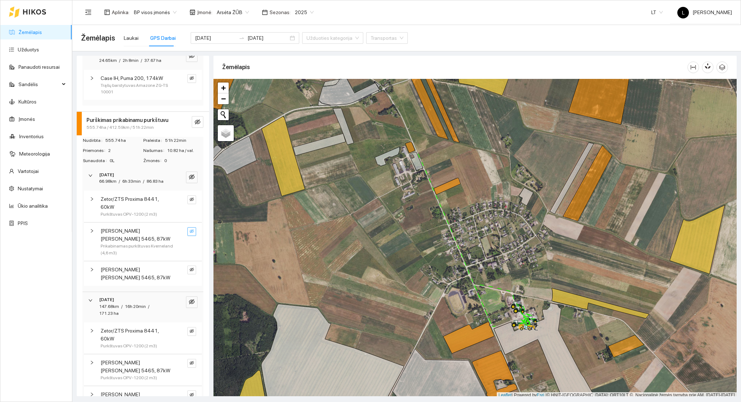
click at [187, 236] on button "button" at bounding box center [191, 231] width 9 height 9
click at [178, 233] on icon "search" at bounding box center [180, 231] width 4 height 4
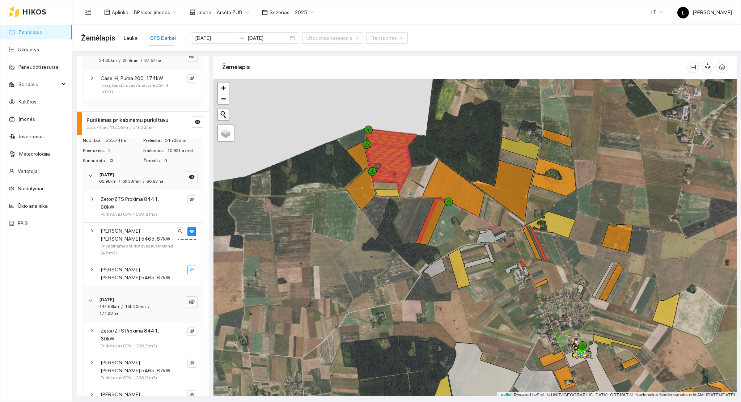
click at [190, 272] on icon "eye-invisible" at bounding box center [192, 269] width 4 height 4
click at [190, 272] on icon "eye" at bounding box center [192, 269] width 4 height 4
click at [189, 305] on icon "eye-invisible" at bounding box center [192, 302] width 6 height 6
click at [189, 305] on icon "eye" at bounding box center [192, 302] width 6 height 6
click at [120, 185] on div "66.98km / 6h 33min / 86.83 ha" at bounding box center [131, 181] width 64 height 7
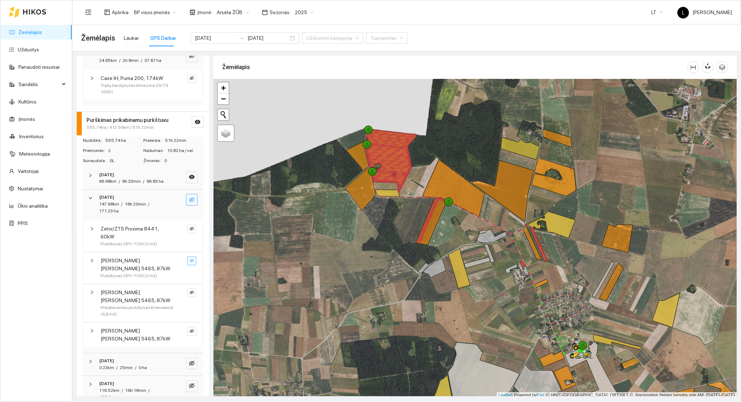
click at [190, 263] on span "eye-invisible" at bounding box center [192, 260] width 4 height 5
click at [187, 265] on button "button" at bounding box center [191, 260] width 9 height 9
click at [190, 294] on icon "eye-invisible" at bounding box center [192, 292] width 4 height 4
click at [190, 294] on icon "eye" at bounding box center [192, 292] width 4 height 3
click at [190, 333] on icon "eye-invisible" at bounding box center [192, 331] width 4 height 4
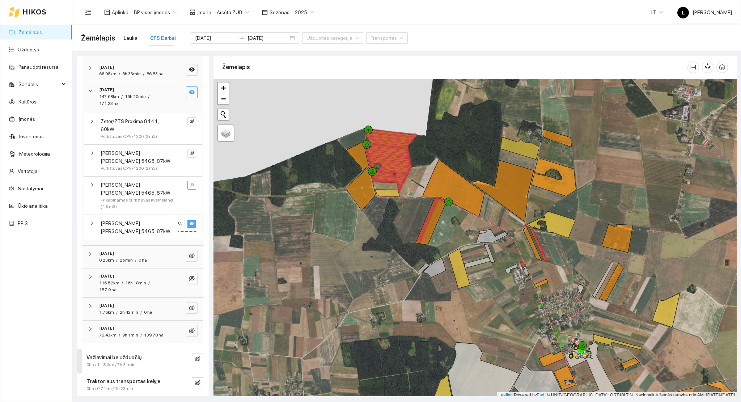
scroll to position [670, 0]
click at [189, 253] on icon "eye-invisible" at bounding box center [192, 255] width 6 height 5
click at [189, 253] on icon "eye" at bounding box center [192, 256] width 6 height 6
click at [189, 275] on icon "eye-invisible" at bounding box center [192, 278] width 6 height 6
click at [189, 305] on icon "eye-invisible" at bounding box center [192, 308] width 6 height 6
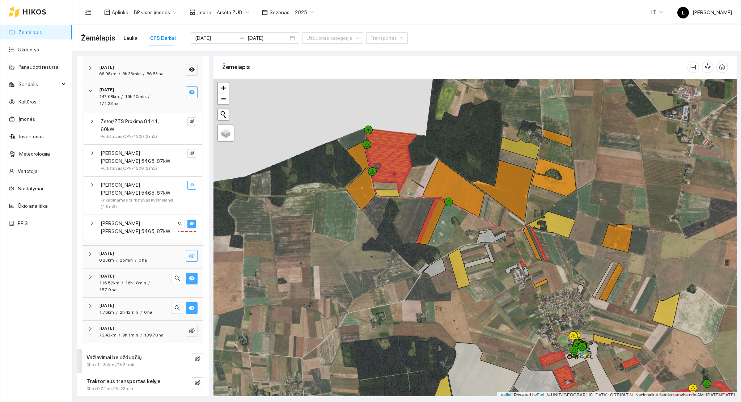
click at [126, 302] on div "[DATE]" at bounding box center [133, 305] width 68 height 7
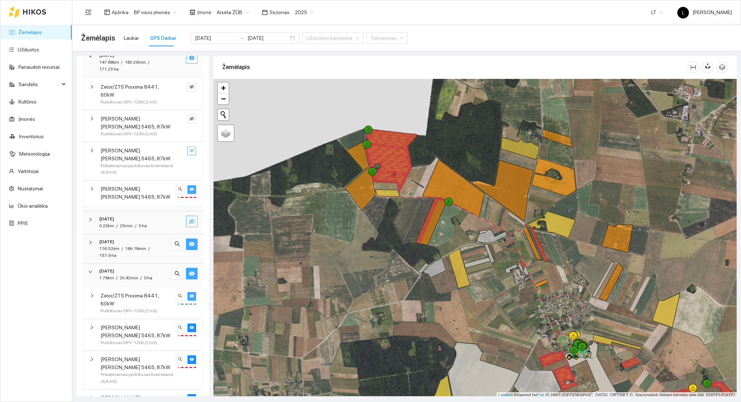
click at [187, 301] on button "button" at bounding box center [191, 296] width 9 height 9
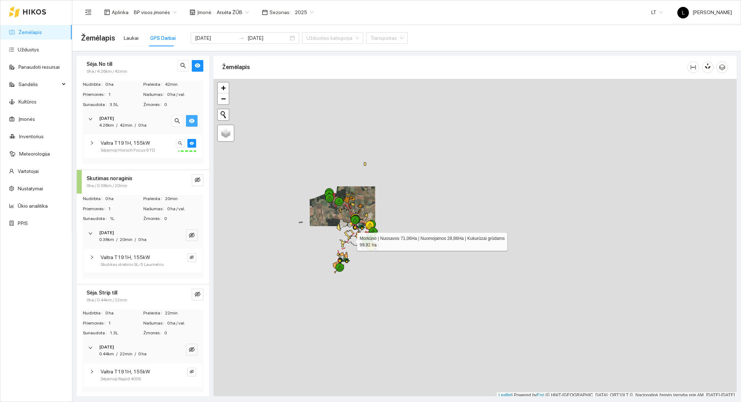
scroll to position [2, 0]
drag, startPoint x: 350, startPoint y: 238, endPoint x: 337, endPoint y: 238, distance: 12.7
click at [344, 238] on icon at bounding box center [350, 238] width 12 height 10
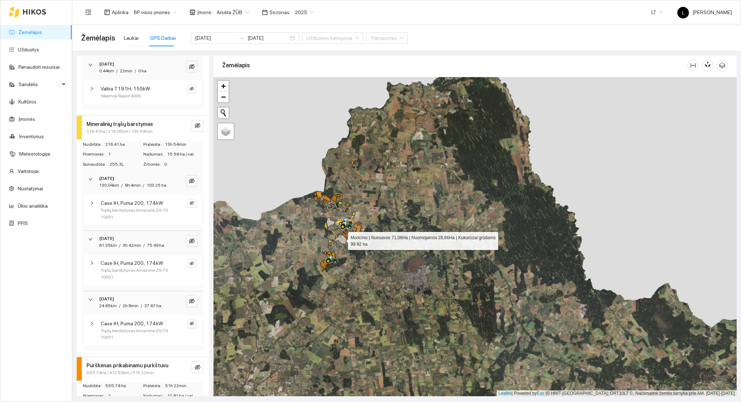
scroll to position [289, 0]
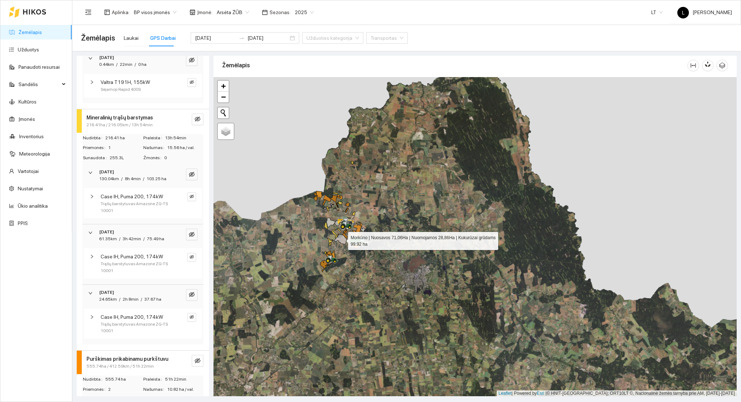
click at [129, 208] on span "Trąšų barstytuvas Amazone ZG-TS 10001" at bounding box center [137, 207] width 73 height 14
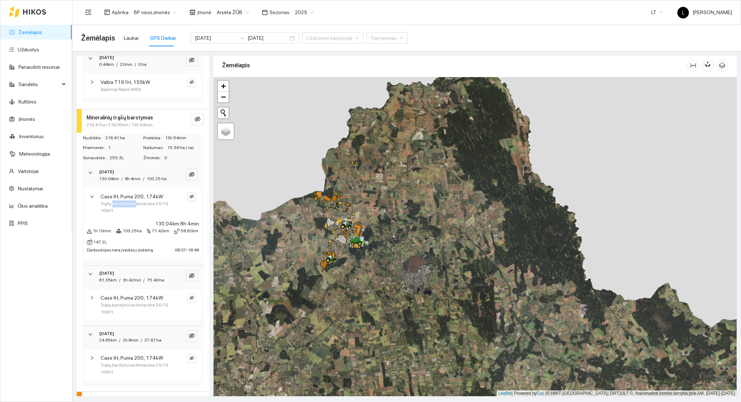
click at [129, 208] on span "Trąšų barstytuvas Amazone ZG-TS 10001" at bounding box center [137, 207] width 73 height 14
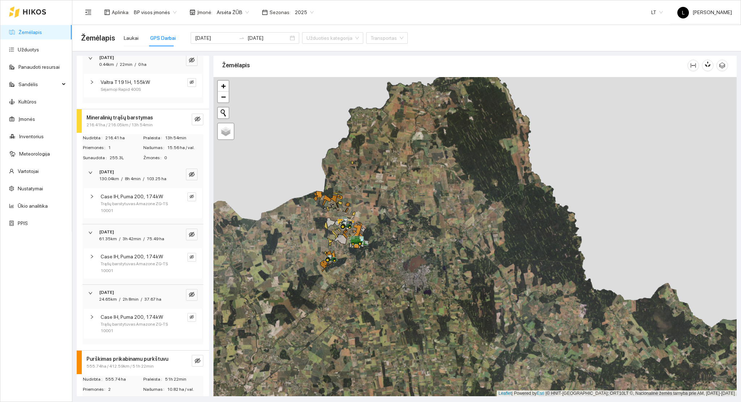
click at [146, 303] on div "24.65km / 2h 8min / 37.67 ha" at bounding box center [130, 299] width 62 height 7
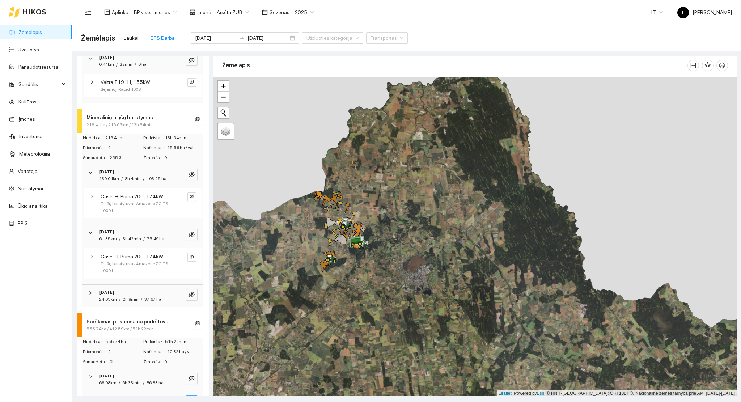
click at [146, 303] on div "24.65km / 2h 8min / 37.67 ha" at bounding box center [130, 299] width 62 height 7
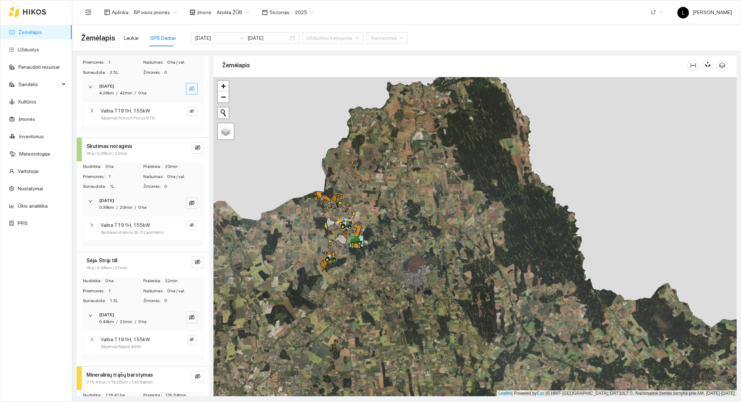
scroll to position [0, 0]
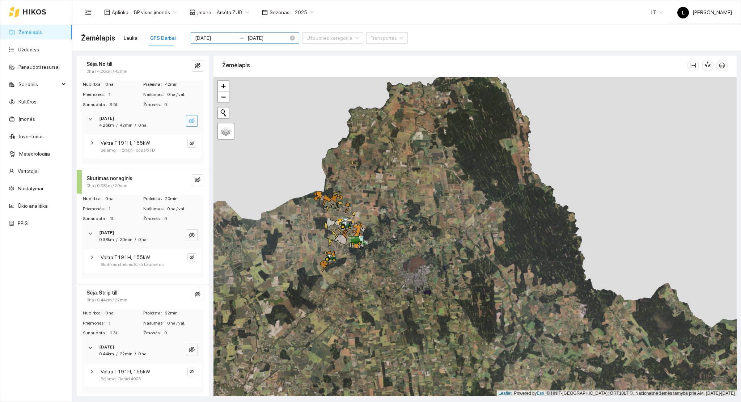
click at [214, 40] on input "2025-03-22" at bounding box center [215, 38] width 41 height 8
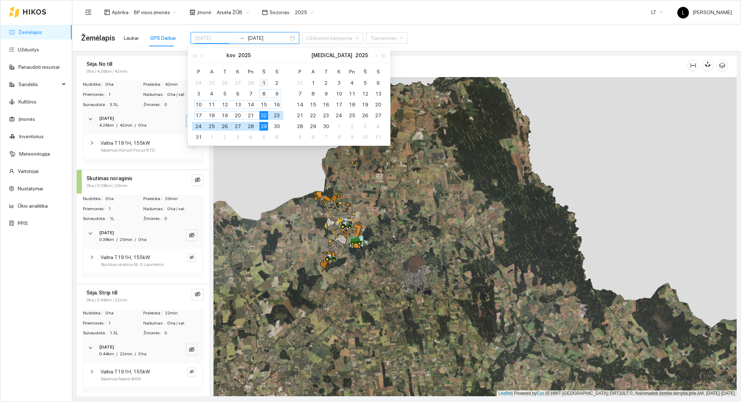
type input "2025-03-01"
click at [265, 83] on div "1" at bounding box center [263, 82] width 9 height 9
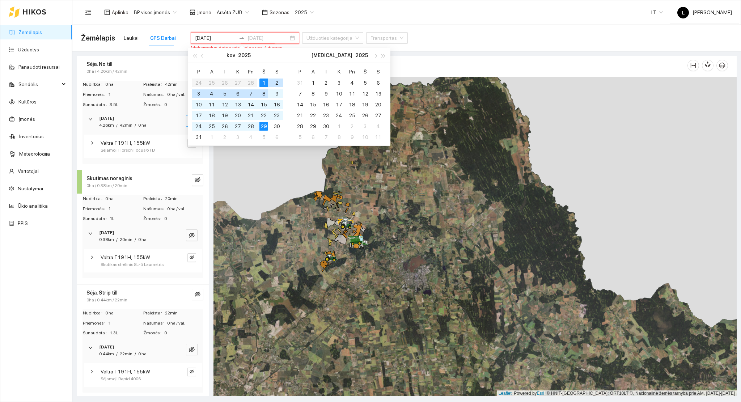
click at [263, 93] on div "8" at bounding box center [263, 93] width 9 height 9
type input "2025-03-08"
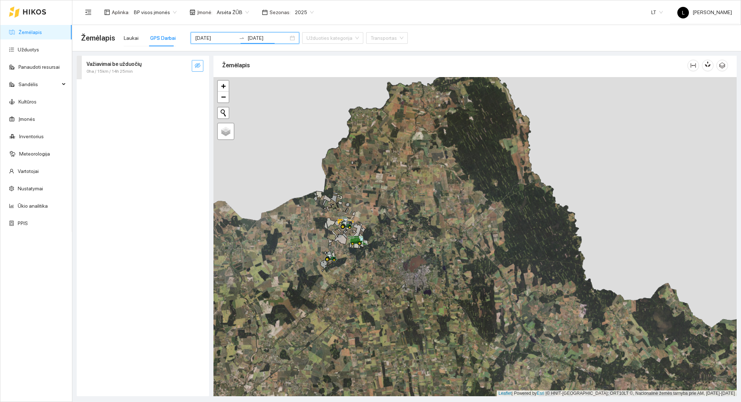
click at [198, 64] on icon "eye-invisible" at bounding box center [198, 66] width 6 height 6
click at [197, 64] on icon "eye" at bounding box center [198, 66] width 6 height 6
click at [153, 67] on div "Važiavimai be užduočių" at bounding box center [130, 64] width 89 height 8
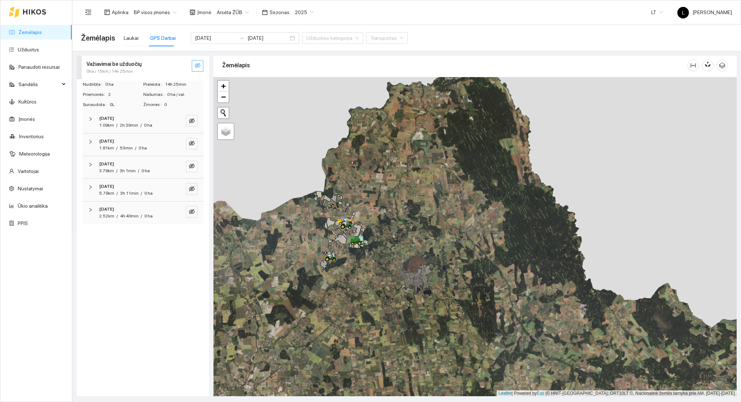
click at [131, 128] on div "2h 39min" at bounding box center [129, 125] width 18 height 7
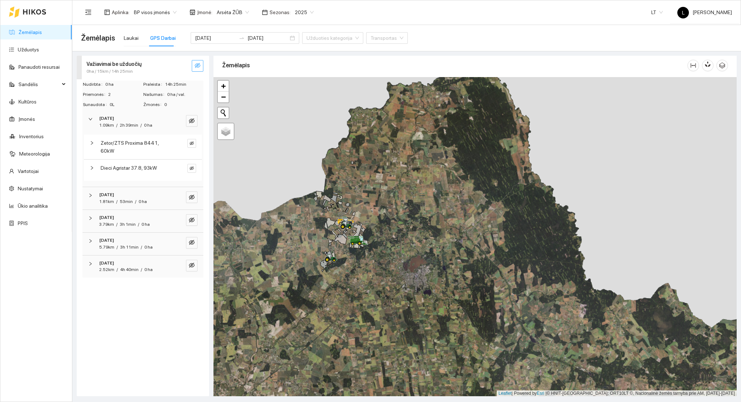
click at [128, 192] on div "2025-03-03" at bounding box center [133, 194] width 68 height 7
click at [125, 252] on div "3h 1min" at bounding box center [128, 253] width 16 height 7
click at [128, 302] on span "3h 11min" at bounding box center [129, 304] width 18 height 5
click at [128, 348] on div "2025-03-06" at bounding box center [133, 349] width 68 height 7
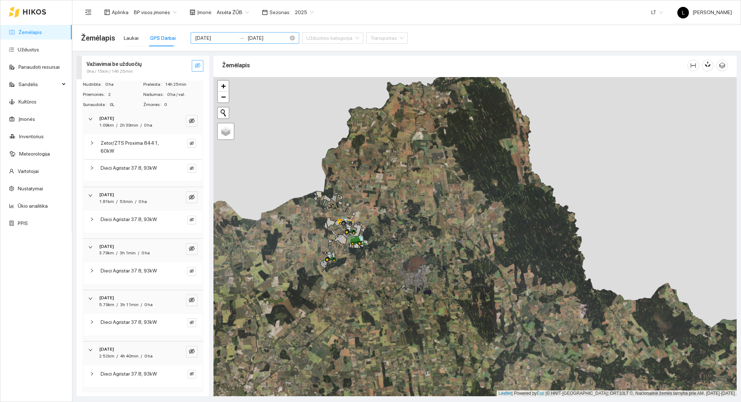
click at [219, 37] on input "2025-03-01" at bounding box center [215, 38] width 41 height 8
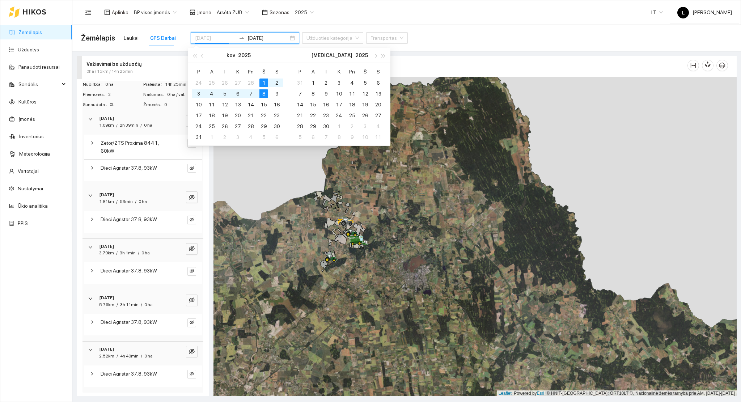
type input "2025-03-08"
click at [264, 94] on div "8" at bounding box center [263, 93] width 9 height 9
type input "2025-03-15"
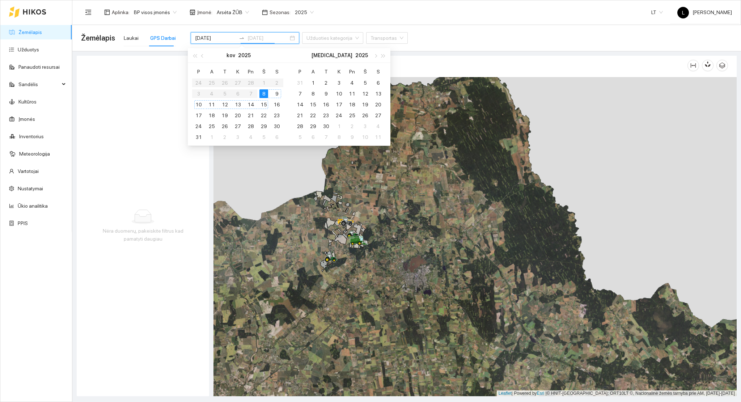
click at [264, 106] on div "15" at bounding box center [263, 104] width 9 height 9
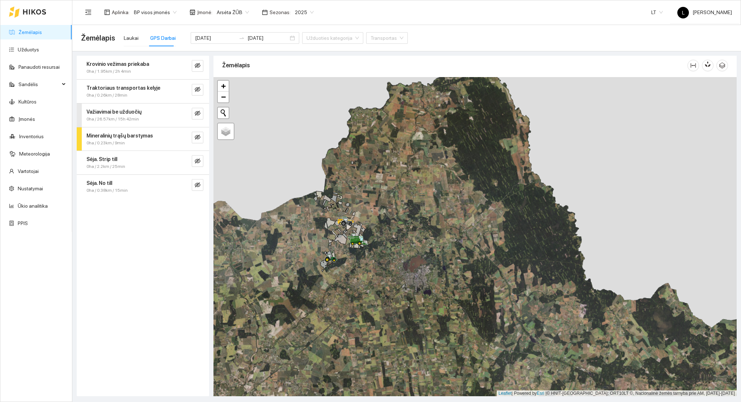
click at [137, 165] on div "0ha / 2.2km / 25min" at bounding box center [130, 166] width 89 height 7
click at [137, 219] on span "0 ha" at bounding box center [140, 220] width 8 height 5
click at [190, 239] on icon "eye-invisible" at bounding box center [192, 238] width 4 height 4
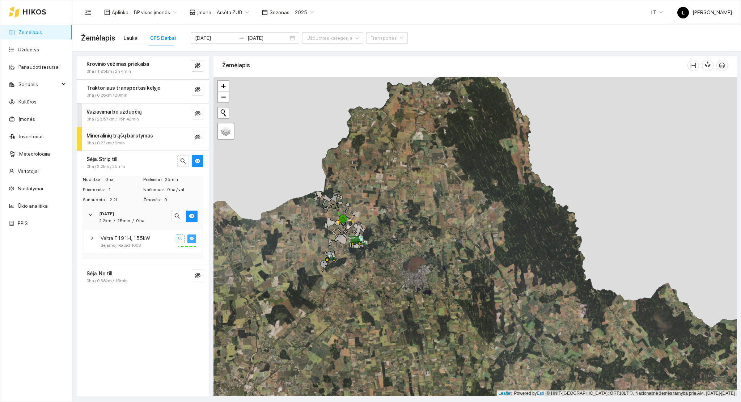
click at [180, 239] on icon "search" at bounding box center [180, 238] width 4 height 4
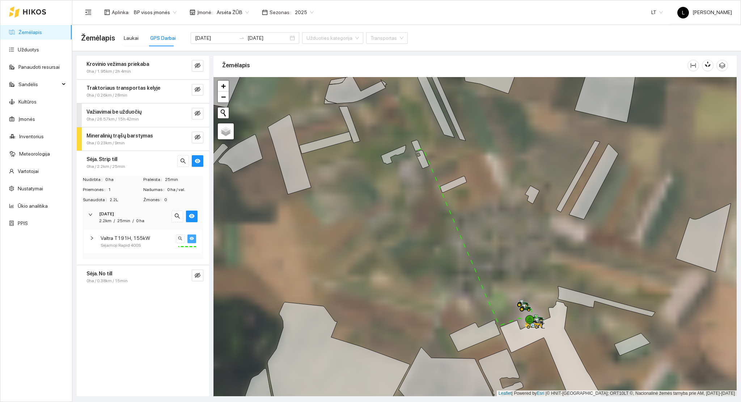
click at [119, 276] on div "Sėja. No till" at bounding box center [130, 273] width 89 height 8
click at [200, 273] on icon "eye-invisible" at bounding box center [198, 275] width 6 height 6
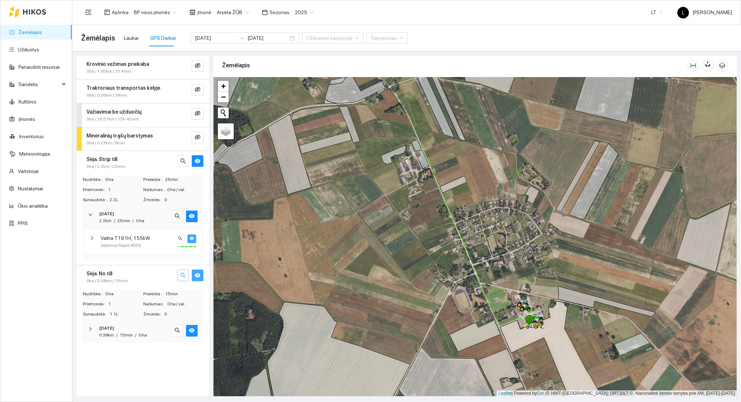
click at [181, 277] on icon "search" at bounding box center [183, 275] width 6 height 6
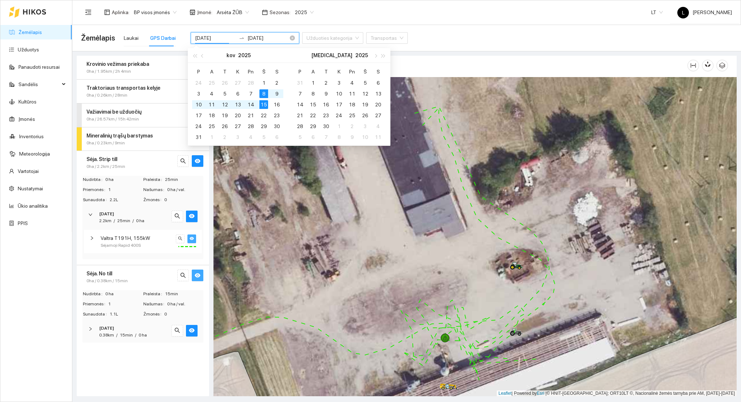
click at [215, 35] on input "2025-03-08" at bounding box center [215, 38] width 41 height 8
type input "2025-03-15"
click at [265, 103] on div "15" at bounding box center [263, 104] width 9 height 9
type input "2025-03-22"
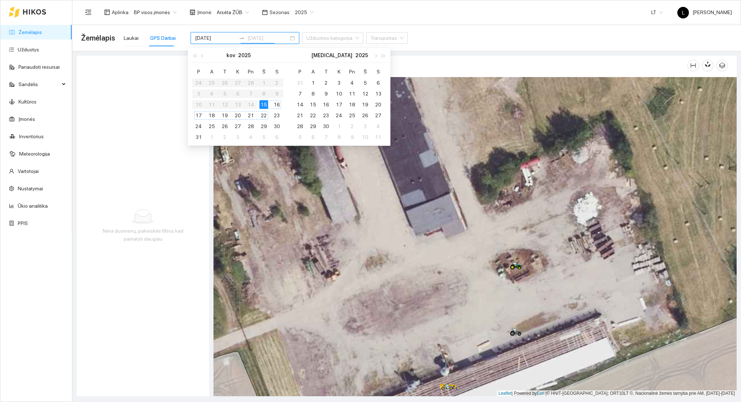
click at [264, 117] on div "22" at bounding box center [263, 115] width 9 height 9
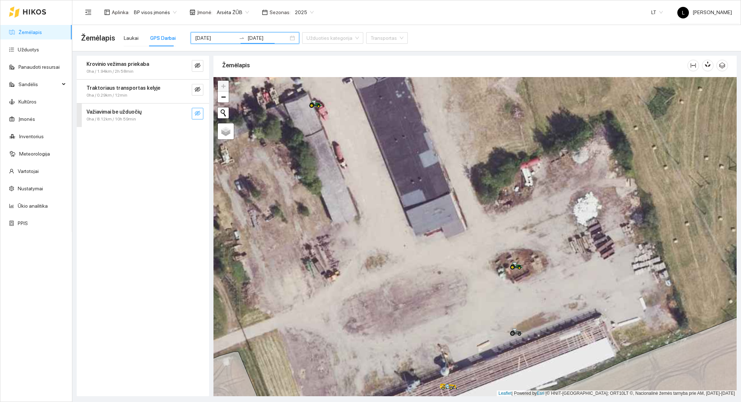
click at [197, 109] on button "button" at bounding box center [198, 114] width 12 height 12
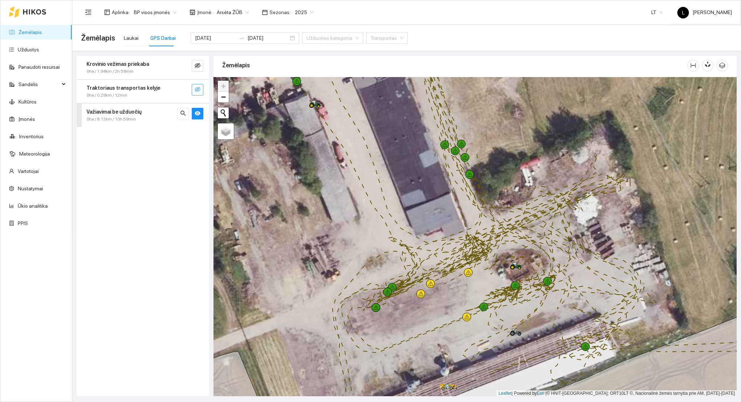
click at [197, 91] on icon "eye-invisible" at bounding box center [198, 89] width 6 height 6
click at [199, 70] on button "button" at bounding box center [198, 66] width 12 height 12
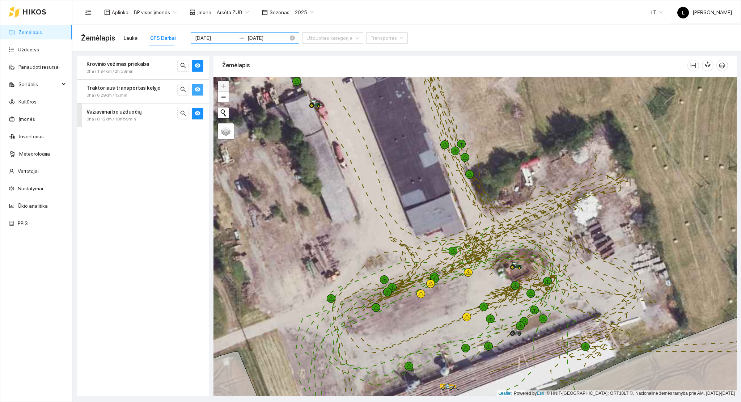
click at [222, 35] on input "2025-03-15" at bounding box center [215, 38] width 41 height 8
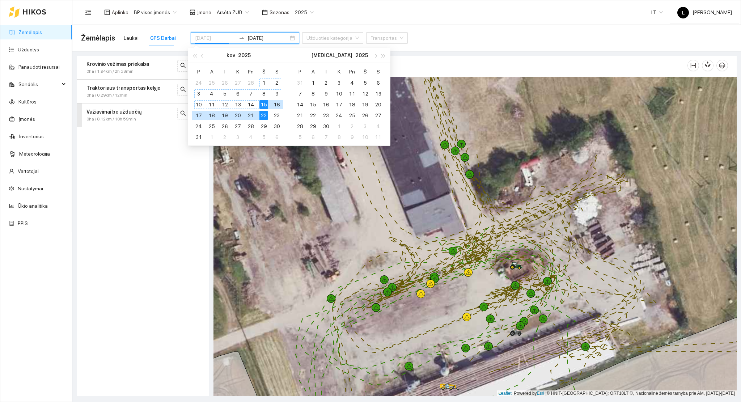
type input "2025-03-22"
click at [262, 116] on div "22" at bounding box center [263, 115] width 9 height 9
type input "2025-03-29"
click at [263, 125] on div "29" at bounding box center [263, 126] width 9 height 9
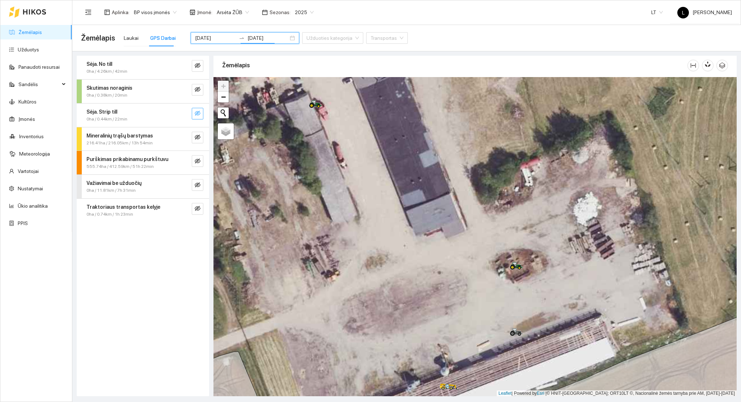
click at [199, 114] on icon "eye-invisible" at bounding box center [198, 113] width 6 height 5
click at [181, 114] on icon "search" at bounding box center [183, 113] width 6 height 6
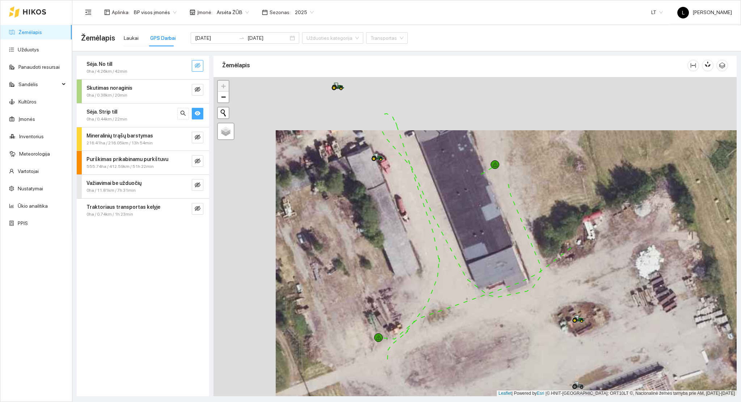
click at [200, 63] on icon "eye-invisible" at bounding box center [198, 66] width 6 height 6
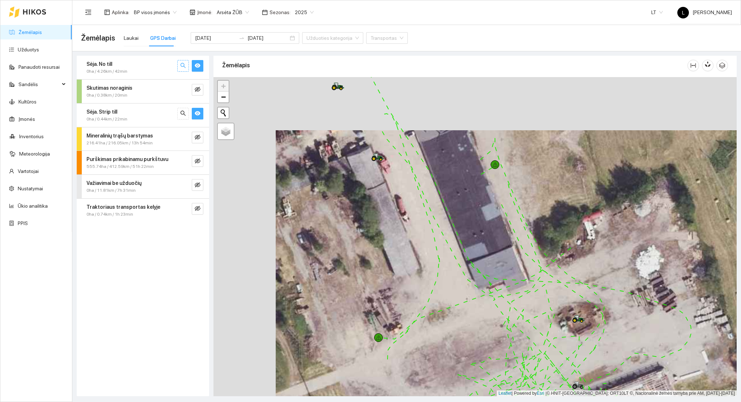
click at [184, 67] on icon "search" at bounding box center [182, 65] width 5 height 5
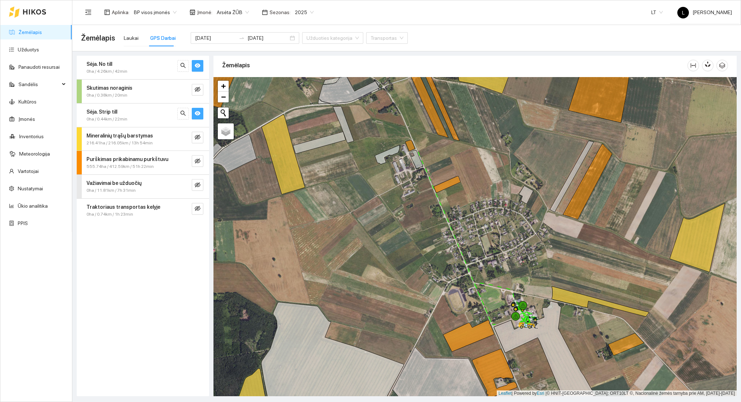
click at [140, 67] on div "Sėja. No till" at bounding box center [130, 64] width 89 height 8
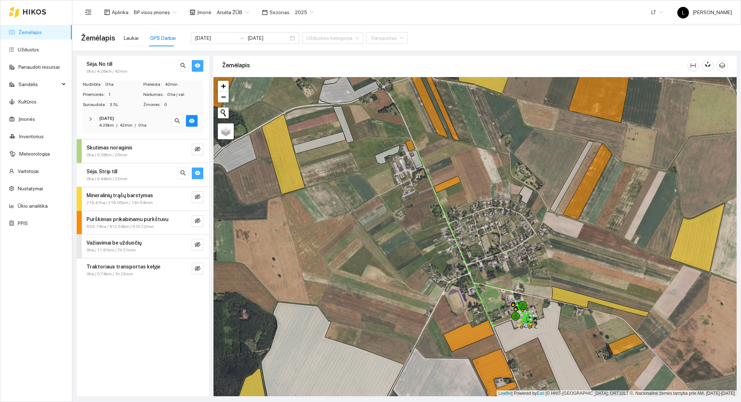
click at [129, 111] on div "2025-03-27 4.26km / 42min / 0 ha" at bounding box center [142, 122] width 121 height 22
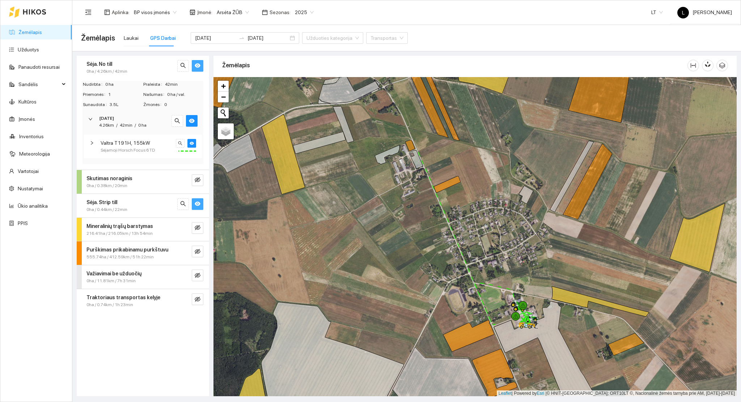
click at [145, 173] on div "Skutimas noraginis 0ha / 0.38km / 20min" at bounding box center [143, 182] width 132 height 24
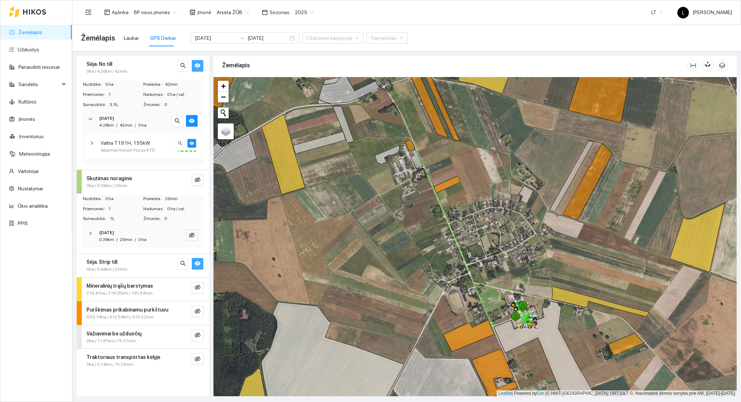
click at [135, 273] on div "Sėja. Strip till 0ha / 0.44km / 22min" at bounding box center [143, 266] width 132 height 24
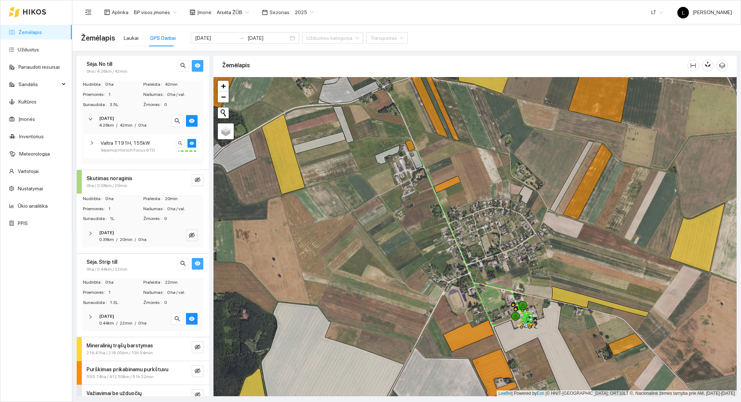
click at [136, 324] on div "0.44km / 22min / 0 ha" at bounding box center [122, 323] width 47 height 7
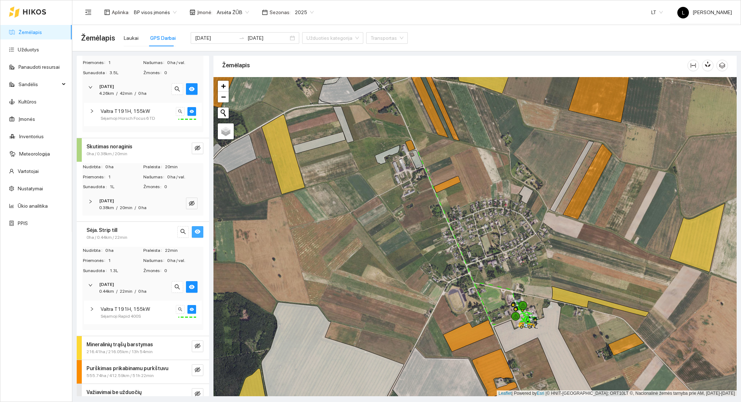
scroll to position [66, 0]
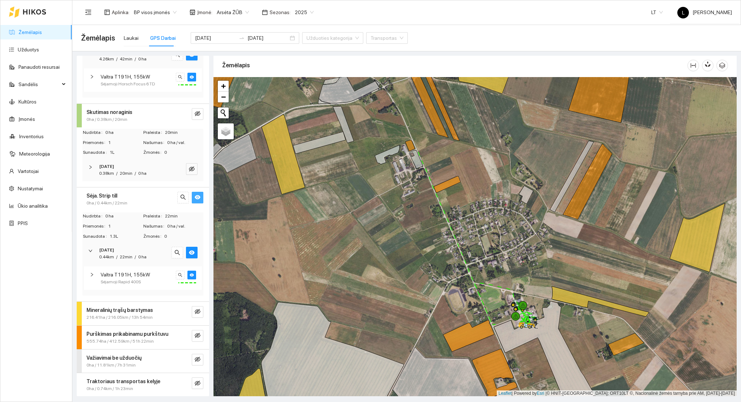
click at [149, 315] on span "216.41ha / 216.05km / 13h 54min" at bounding box center [119, 317] width 66 height 7
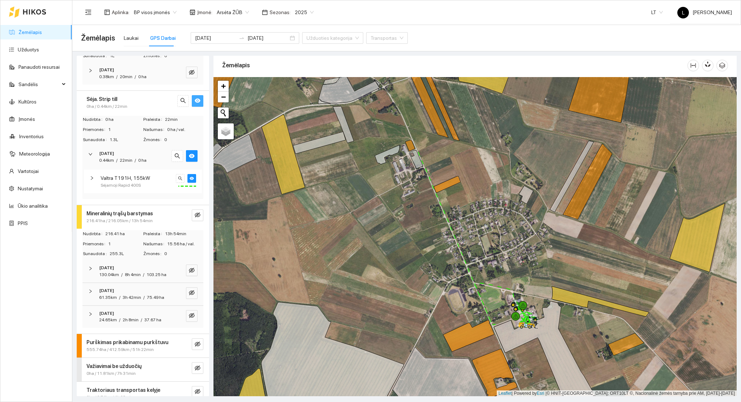
scroll to position [192, 0]
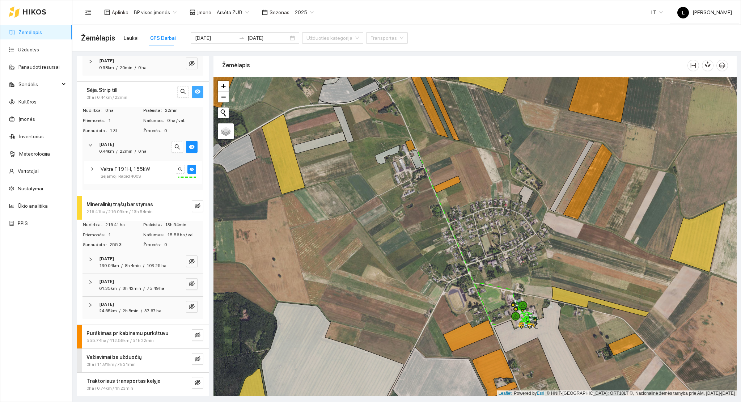
click at [114, 302] on strong "[DATE]" at bounding box center [106, 304] width 15 height 5
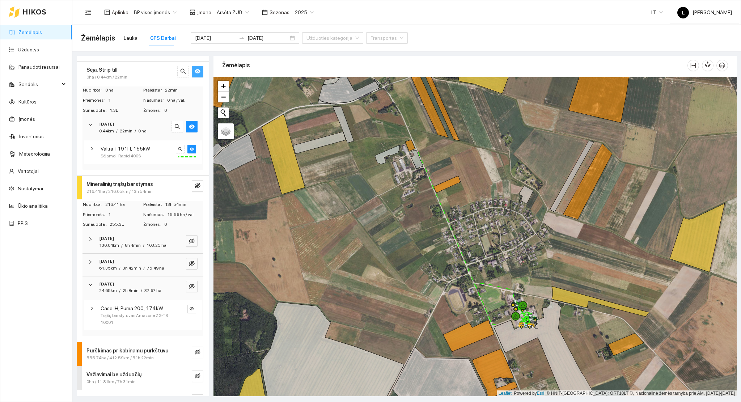
click at [123, 271] on span "3h 42min" at bounding box center [132, 267] width 18 height 5
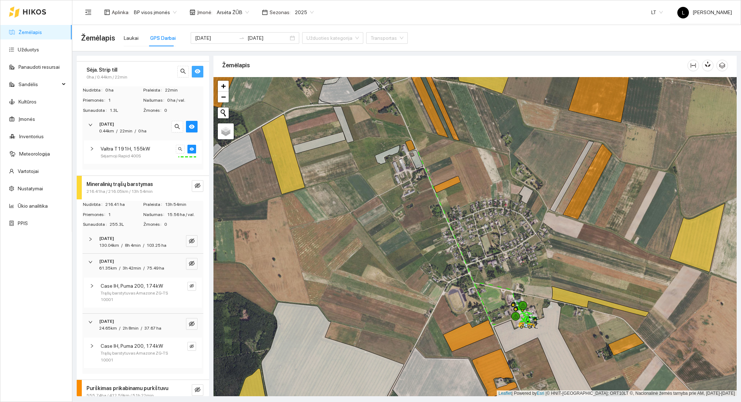
click at [122, 249] on div "130.04km / 8h 4min / 103.25 ha" at bounding box center [132, 245] width 67 height 7
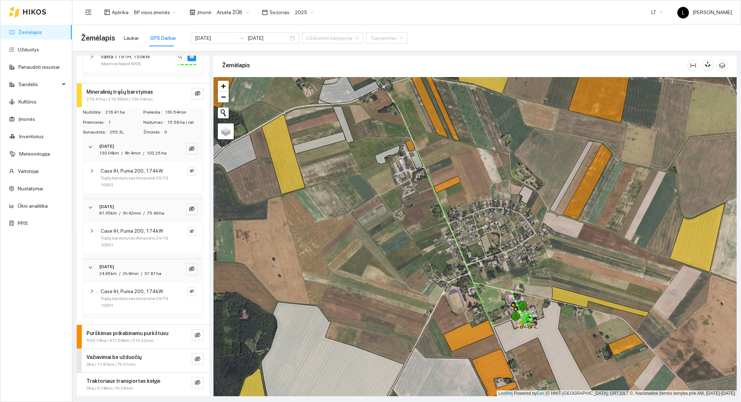
click at [125, 331] on strong "Purškimas prikabinamu purkštuvu" at bounding box center [127, 333] width 82 height 6
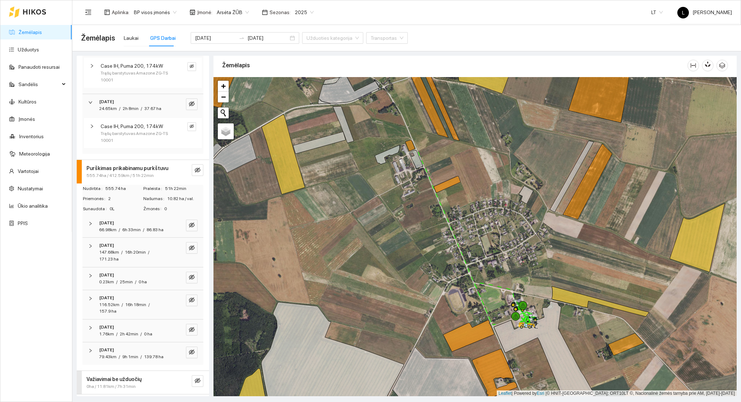
scroll to position [505, 0]
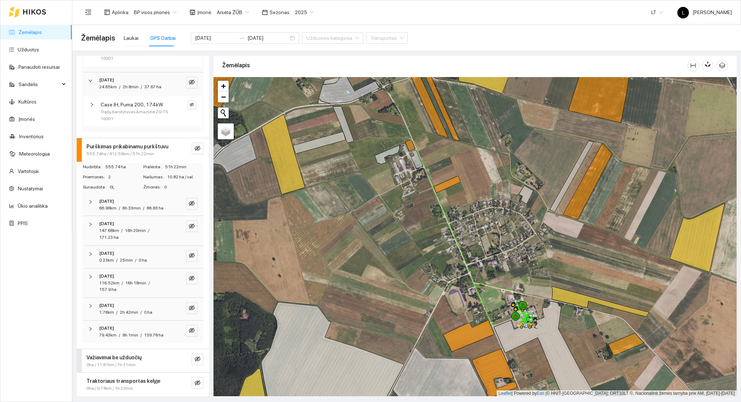
click at [119, 358] on strong "Važiavimai be užduočių" at bounding box center [113, 357] width 55 height 6
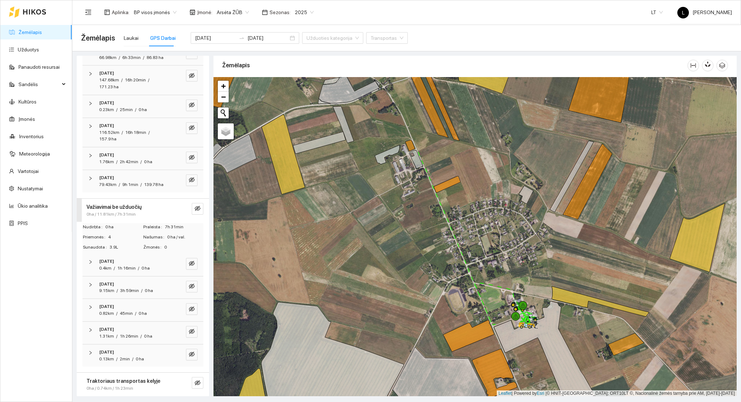
scroll to position [656, 0]
click at [128, 387] on span "0ha / 0.74km / 1h 23min" at bounding box center [109, 388] width 47 height 7
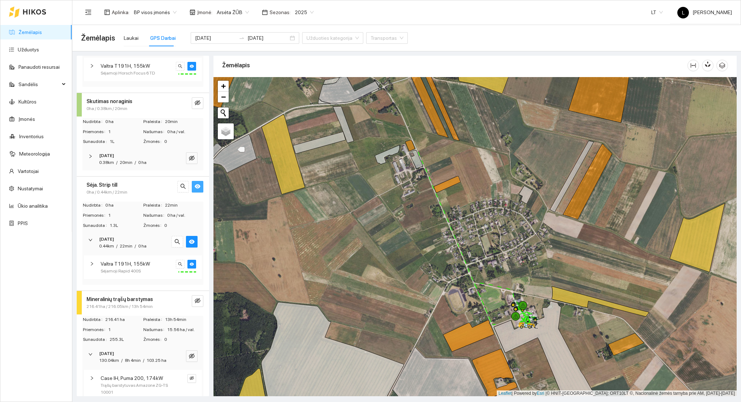
scroll to position [0, 0]
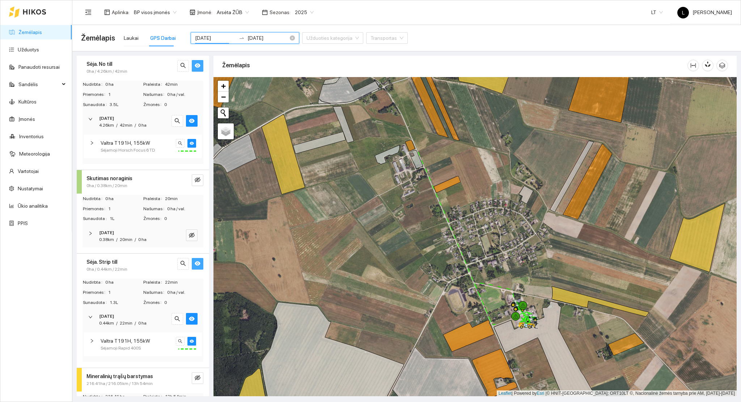
click at [214, 39] on input "2025-03-22" at bounding box center [215, 38] width 41 height 8
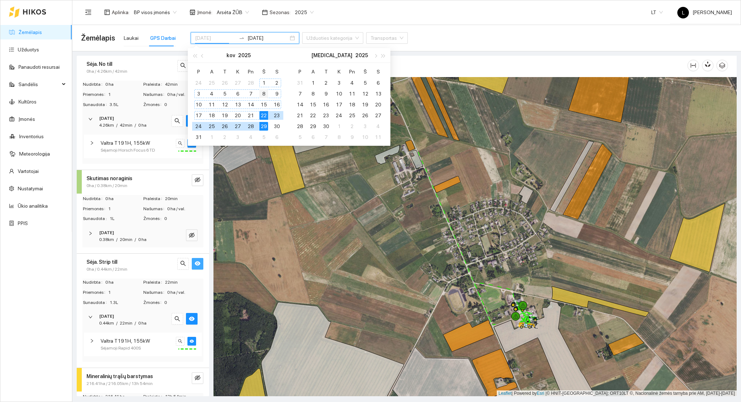
type input "2025-03-08"
click at [263, 95] on div "8" at bounding box center [263, 93] width 9 height 9
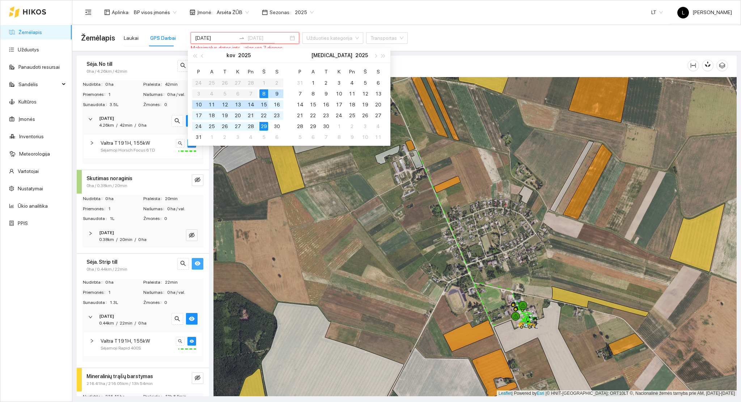
click at [263, 105] on div "15" at bounding box center [263, 104] width 9 height 9
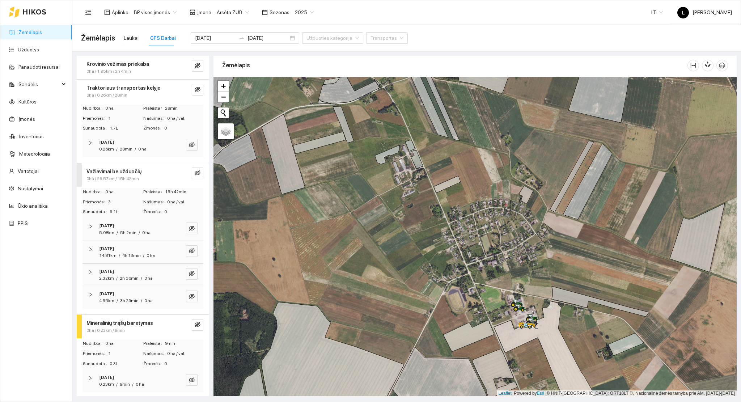
click at [149, 89] on strong "Traktoriaus transportas kelyje" at bounding box center [123, 88] width 74 height 6
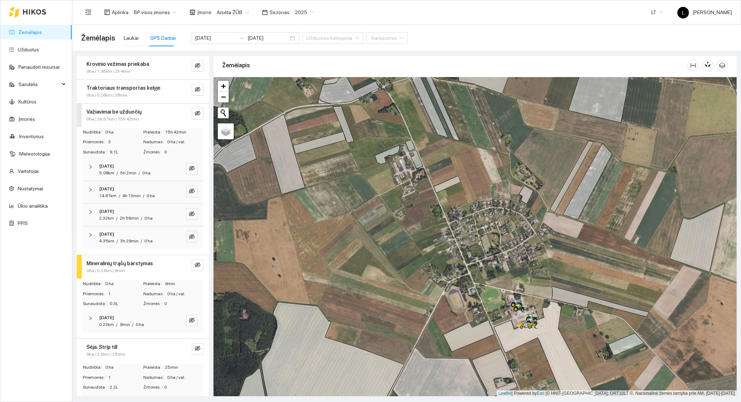
click at [122, 116] on span "0ha / 26.57km / 15h 42min" at bounding box center [112, 119] width 52 height 7
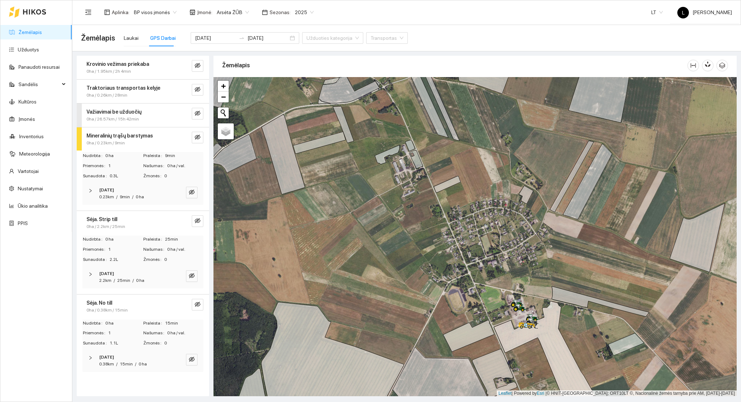
click at [107, 141] on span "0ha / 0.23km / 9min" at bounding box center [105, 143] width 38 height 7
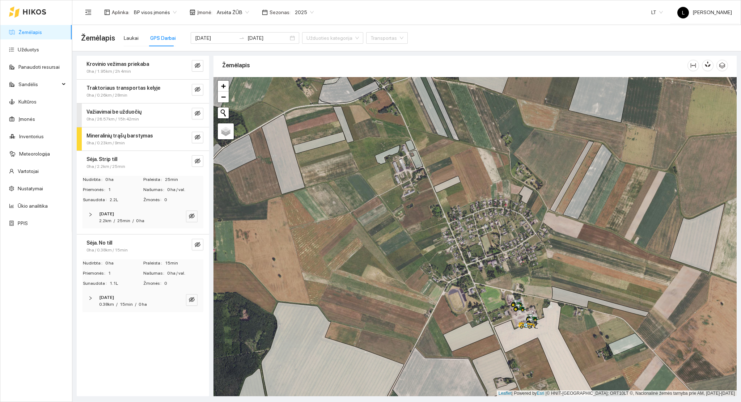
click at [129, 224] on div "2.2km / 25min / 0 ha" at bounding box center [121, 220] width 45 height 7
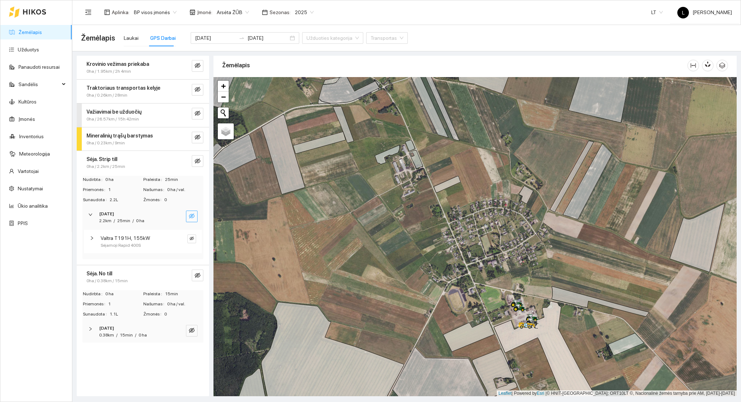
click at [193, 219] on span "eye-invisible" at bounding box center [192, 216] width 6 height 7
click at [178, 216] on icon "search" at bounding box center [177, 215] width 5 height 5
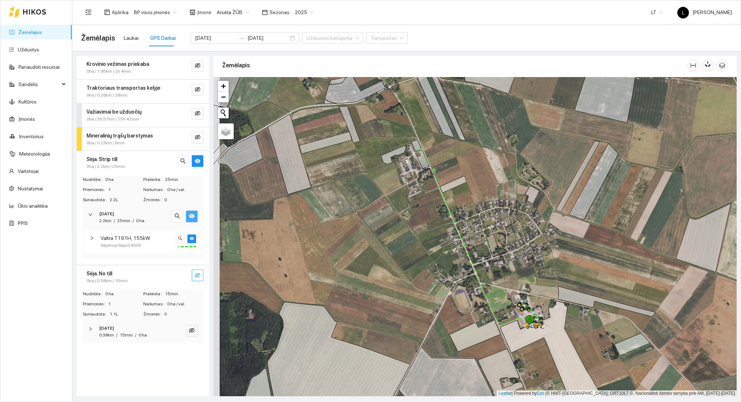
click at [197, 273] on icon "eye-invisible" at bounding box center [198, 275] width 6 height 5
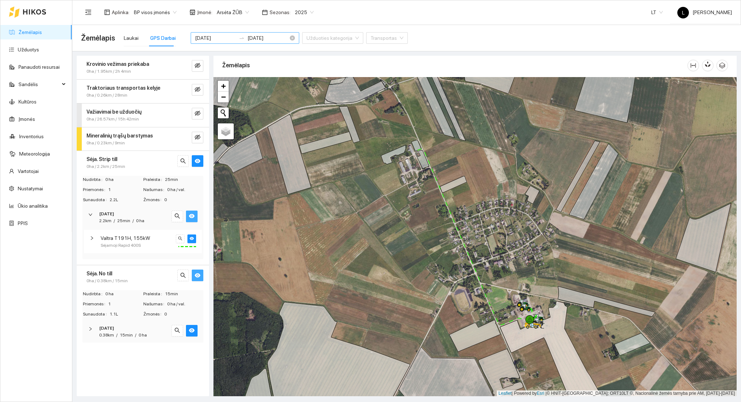
click at [260, 37] on input "2025-03-15" at bounding box center [267, 38] width 41 height 8
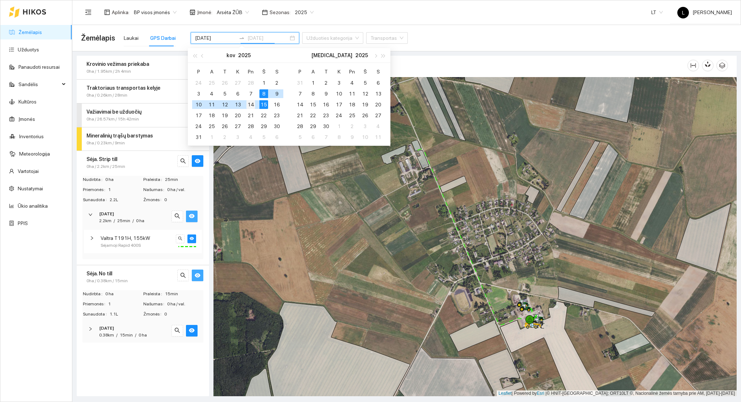
type input "2025-03-14"
click at [252, 103] on div "14" at bounding box center [250, 104] width 9 height 9
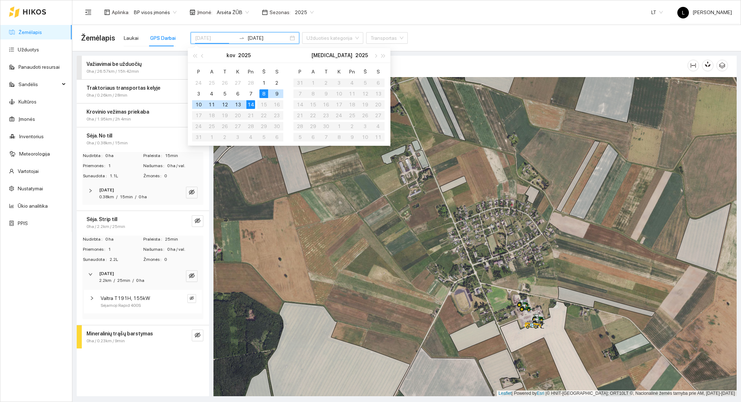
click at [263, 93] on div "8" at bounding box center [263, 93] width 9 height 9
click at [188, 360] on div "Važiavimai be užduočių 0ha / 26.57km / 15h 42min Nudirbta 0 ha Praleista 15h 42…" at bounding box center [143, 226] width 132 height 340
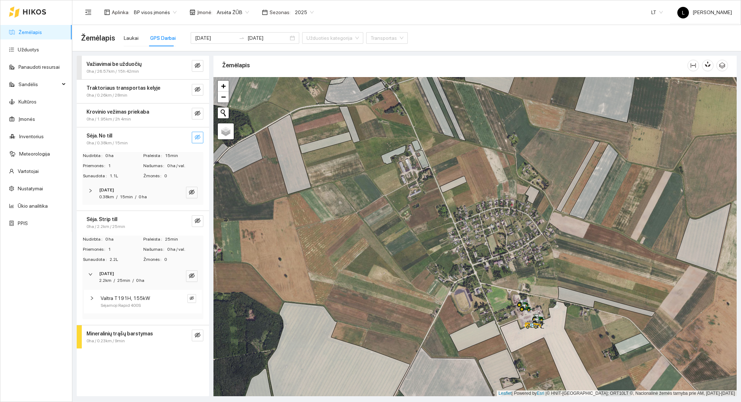
click at [125, 135] on div "Sėja. No till" at bounding box center [130, 136] width 89 height 8
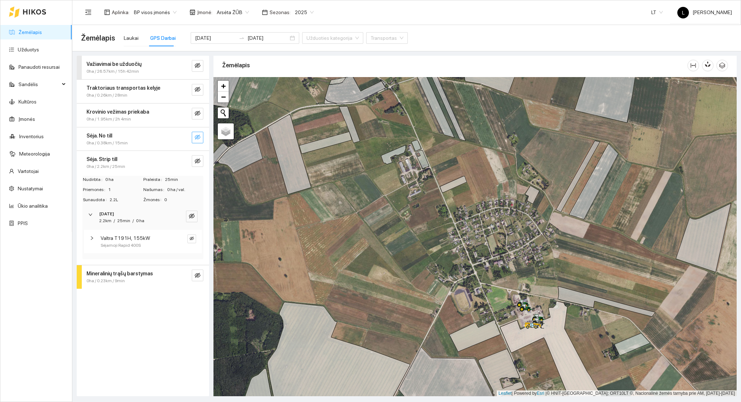
click at [122, 163] on span "0ha / 2.2km / 25min" at bounding box center [105, 166] width 39 height 7
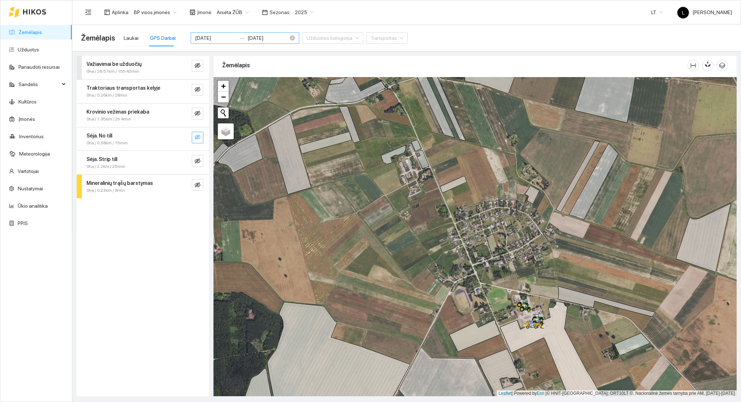
click at [214, 38] on input "2025-03-08" at bounding box center [215, 38] width 41 height 8
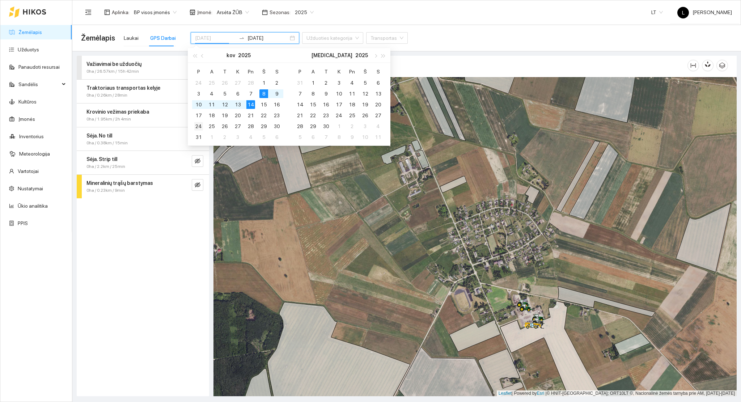
type input "[DATE]"
click at [197, 124] on div "24" at bounding box center [198, 126] width 9 height 9
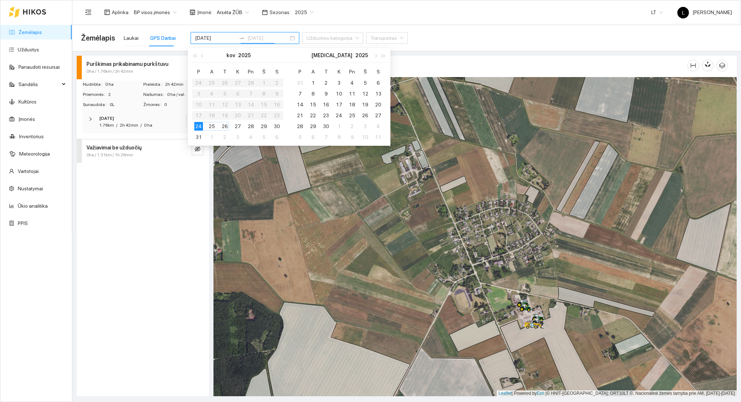
click at [227, 127] on div "26" at bounding box center [224, 126] width 9 height 9
type input "[DATE]"
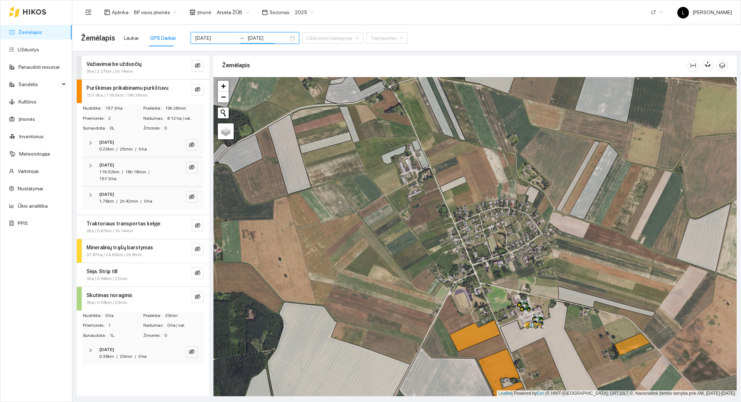
click at [145, 355] on span "0 ha" at bounding box center [142, 356] width 8 height 5
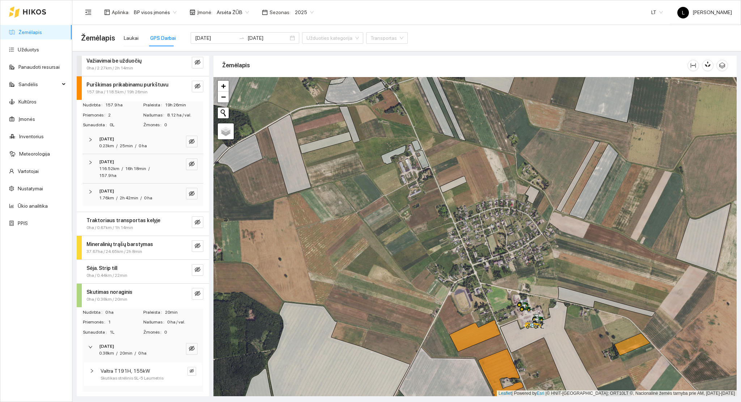
scroll to position [4, 0]
click at [190, 370] on icon "eye-invisible" at bounding box center [192, 370] width 4 height 4
click at [174, 349] on icon "search" at bounding box center [177, 347] width 6 height 6
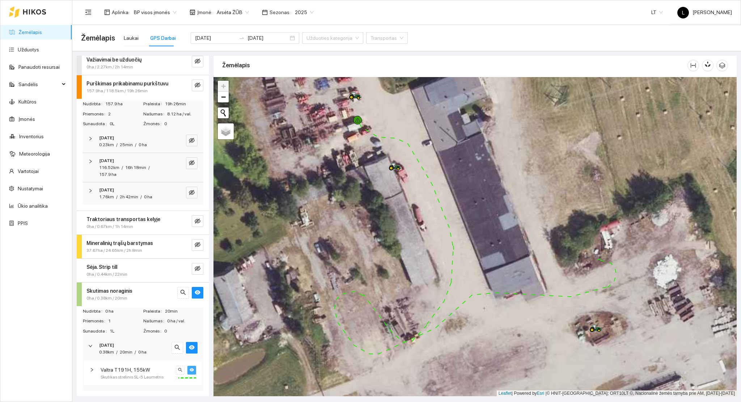
click at [127, 263] on div "Sėja. Strip till" at bounding box center [130, 267] width 89 height 8
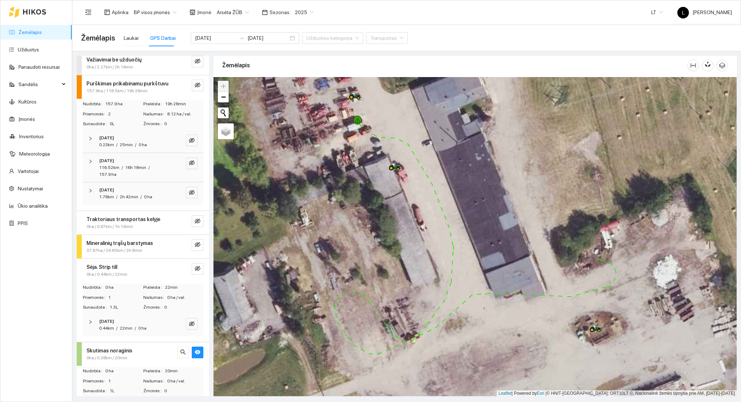
click at [145, 326] on span "0 ha" at bounding box center [142, 327] width 8 height 5
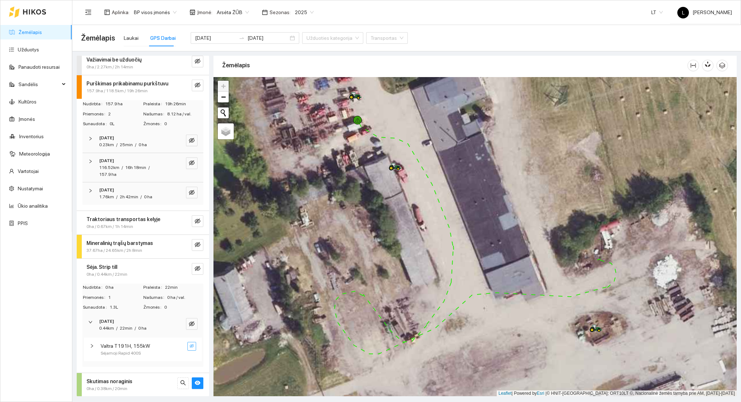
click at [187, 346] on button "button" at bounding box center [191, 346] width 9 height 9
click at [174, 324] on icon "search" at bounding box center [177, 324] width 6 height 6
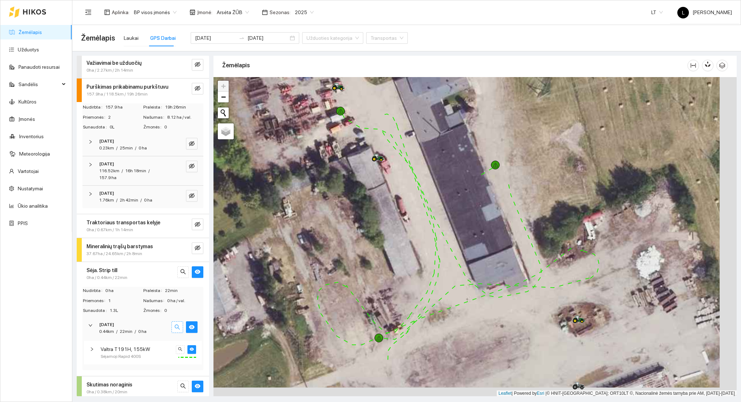
scroll to position [0, 0]
click at [162, 249] on div "Mineralinių trąšų barstymas" at bounding box center [130, 247] width 89 height 8
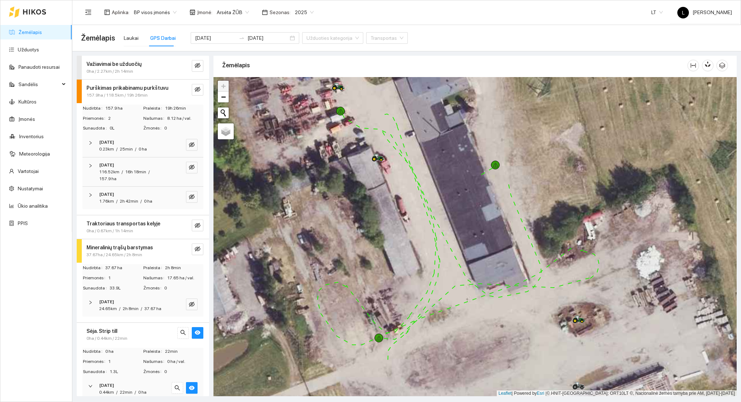
click at [131, 312] on div "24.65km / 2h 8min / 37.67 ha" at bounding box center [130, 308] width 62 height 7
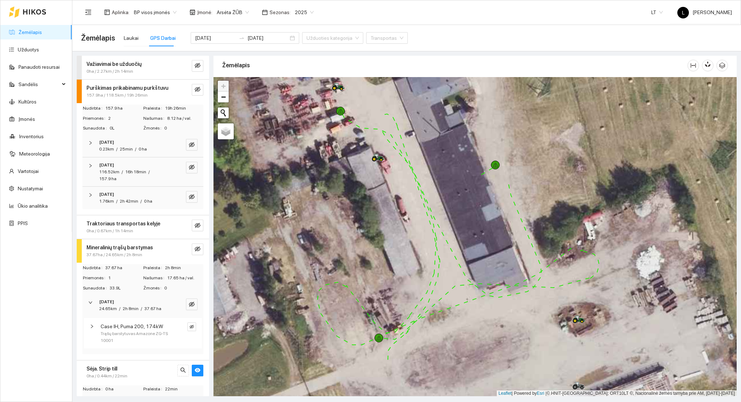
click at [118, 236] on div "Traktoriaus transportas kelyje 0ha / 0.67km / 1h 14min" at bounding box center [143, 227] width 132 height 24
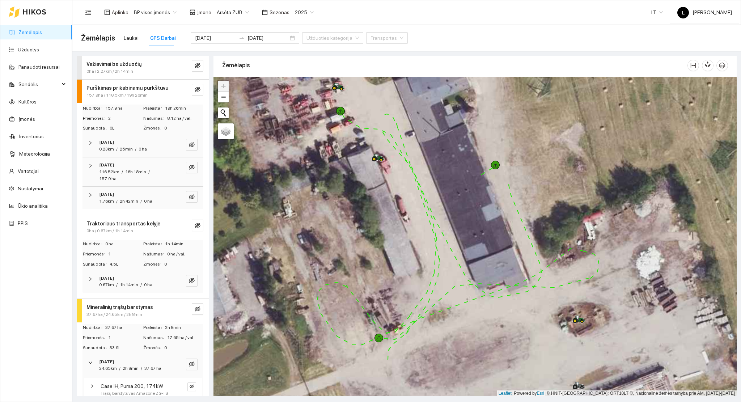
click at [128, 278] on div "[DATE]" at bounding box center [133, 278] width 68 height 7
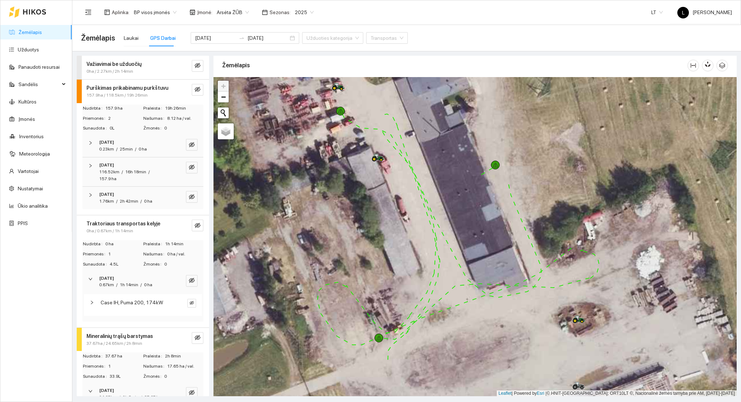
click at [114, 196] on strong "[DATE]" at bounding box center [106, 194] width 15 height 5
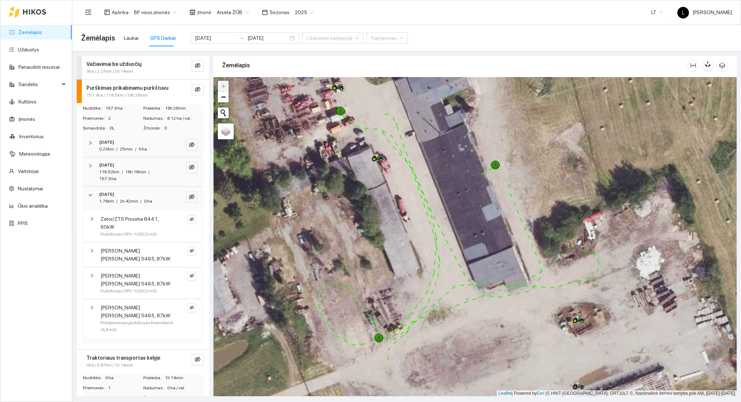
click at [128, 176] on div "116.52km / 16h 18min / 157.9 ha" at bounding box center [133, 176] width 68 height 14
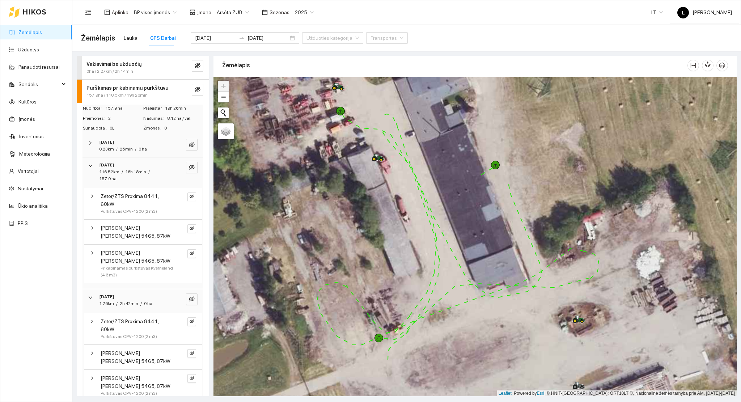
click at [128, 143] on div "[DATE]" at bounding box center [133, 142] width 68 height 7
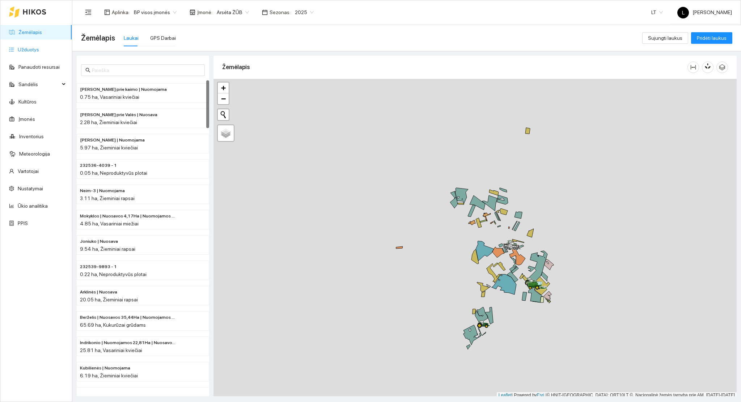
click at [35, 47] on link "Užduotys" at bounding box center [28, 50] width 21 height 6
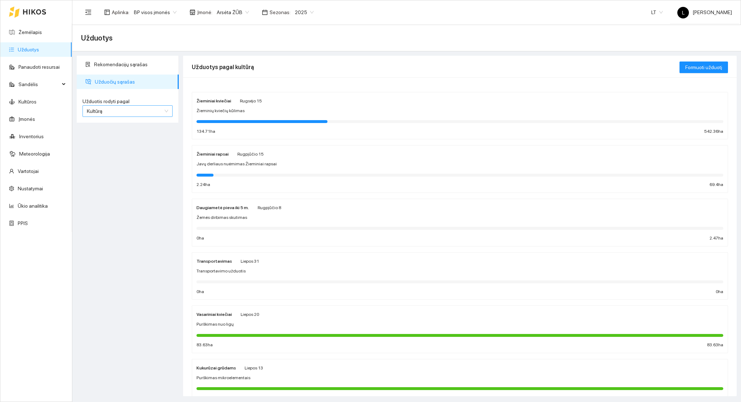
click at [144, 106] on span "Kultūrą" at bounding box center [127, 111] width 81 height 11
click at [126, 125] on div "Užduotį" at bounding box center [127, 126] width 81 height 8
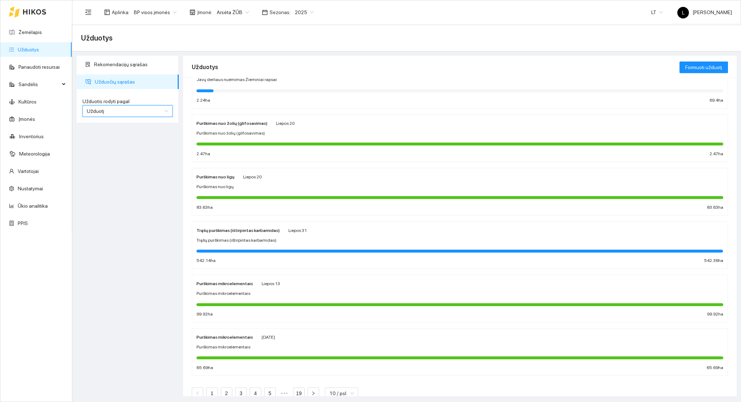
scroll to position [256, 0]
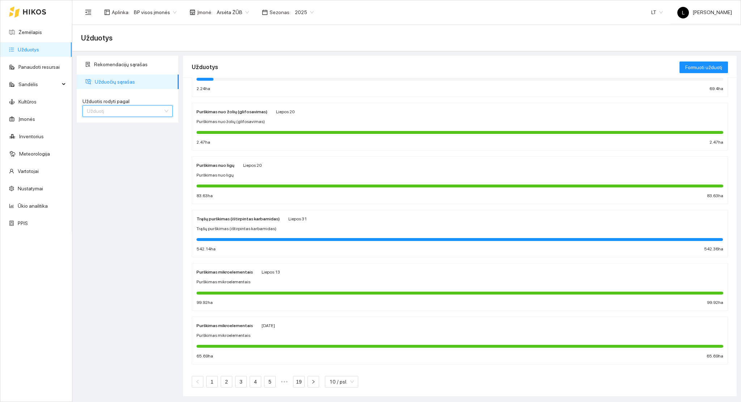
click at [108, 114] on span "Užduotį" at bounding box center [127, 111] width 81 height 11
click at [109, 174] on div "Rekomendacijų sąrašas Užduočių sąrašas Užduotis rodyti pagal Užduotį Užduotis r…" at bounding box center [128, 226] width 106 height 340
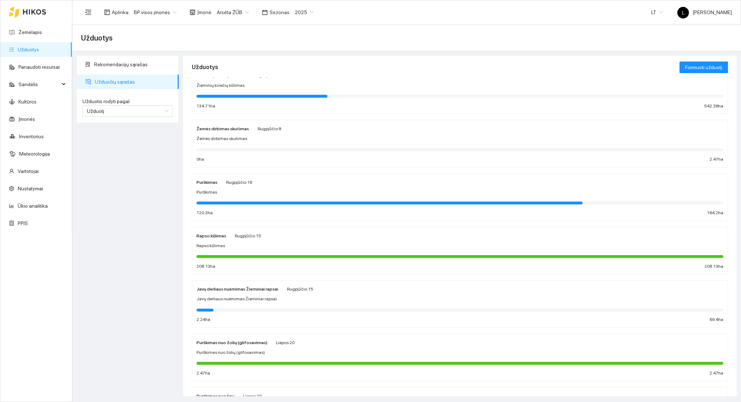
scroll to position [0, 0]
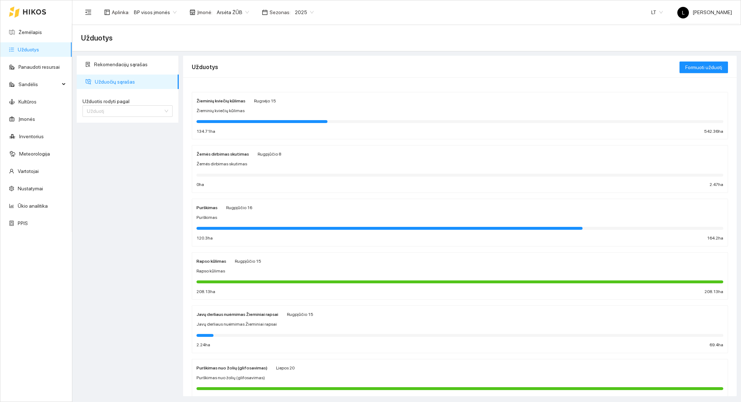
drag, startPoint x: 107, startPoint y: 110, endPoint x: 105, endPoint y: 118, distance: 7.8
click at [107, 110] on span "Užduotį" at bounding box center [127, 111] width 81 height 11
click at [100, 141] on div "Kultūrą" at bounding box center [127, 137] width 81 height 8
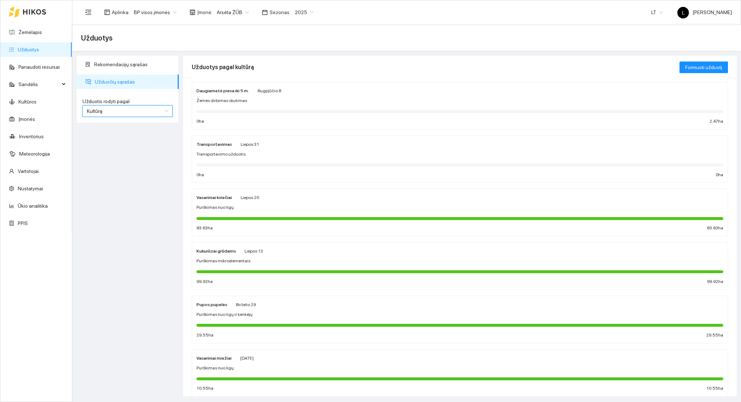
scroll to position [100, 0]
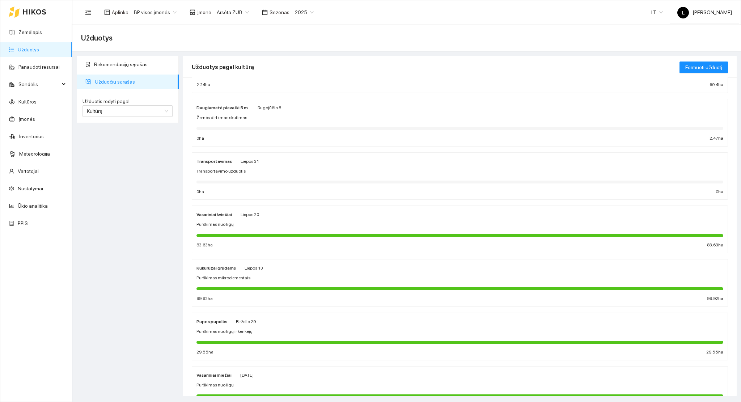
click at [229, 229] on div "Vasariniai kviečiai [DATE] Purškimas nuo ligų 83.63 ha 83.63 ha" at bounding box center [459, 229] width 527 height 38
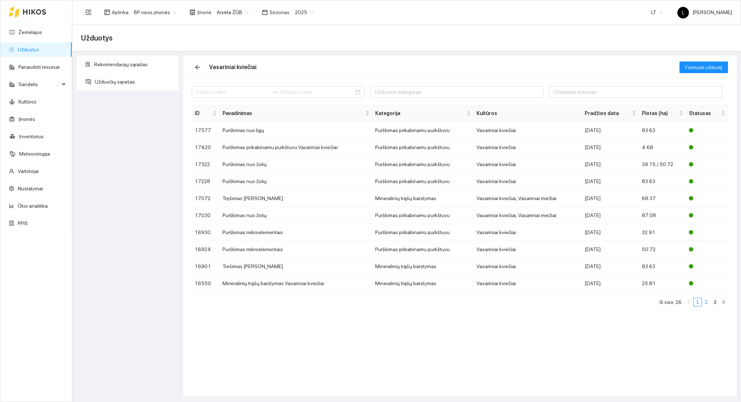
click at [708, 302] on link "2" at bounding box center [706, 302] width 8 height 8
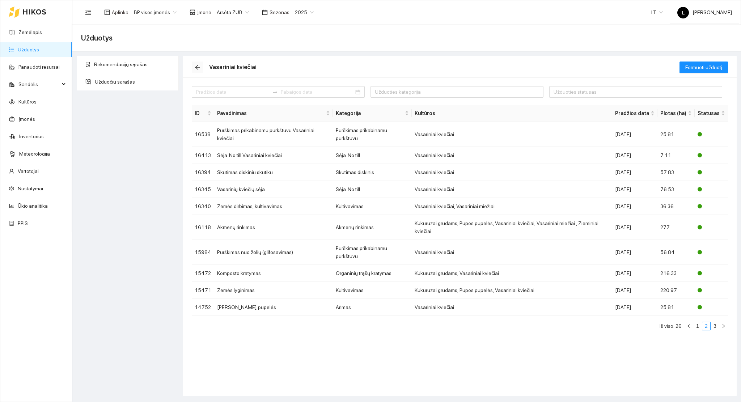
click at [197, 69] on icon "arrow-left" at bounding box center [198, 67] width 6 height 6
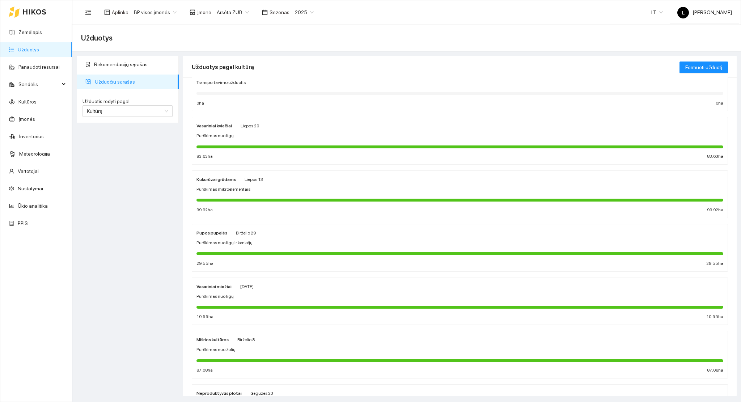
scroll to position [241, 0]
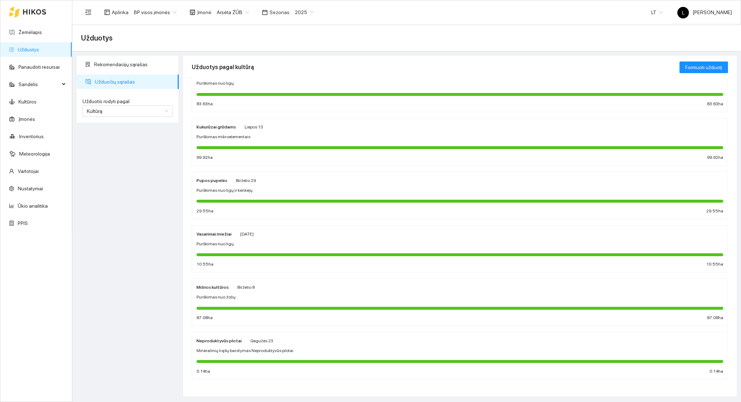
click at [223, 189] on span "Purškimas nuo ligų ir kenkėjų" at bounding box center [224, 190] width 56 height 7
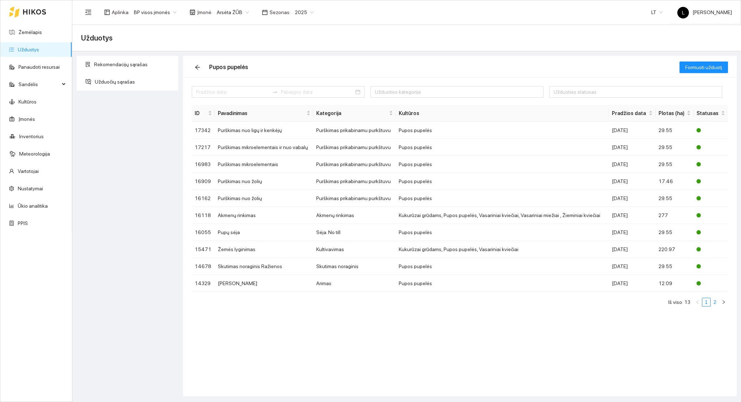
click at [712, 305] on link "2" at bounding box center [715, 302] width 8 height 8
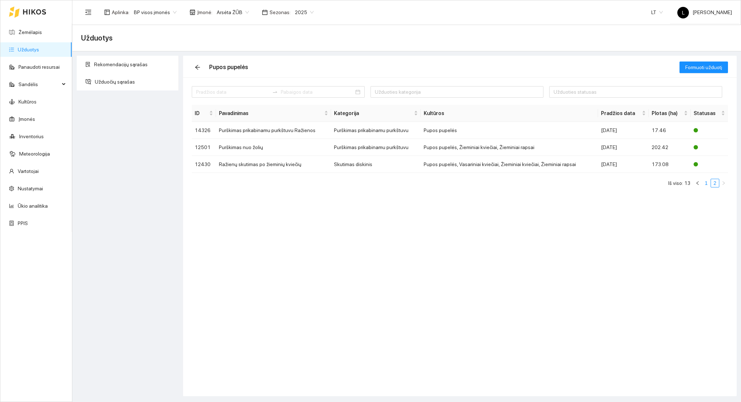
click at [705, 186] on link "1" at bounding box center [706, 183] width 8 height 8
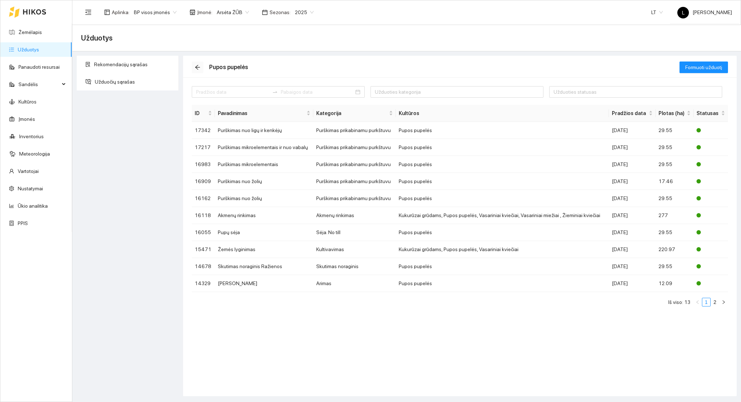
click at [199, 68] on icon "arrow-left" at bounding box center [198, 67] width 6 height 6
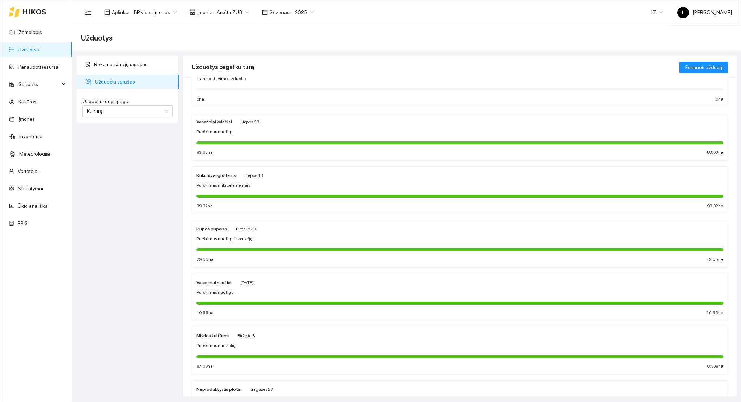
scroll to position [193, 0]
click at [247, 298] on div at bounding box center [459, 302] width 527 height 8
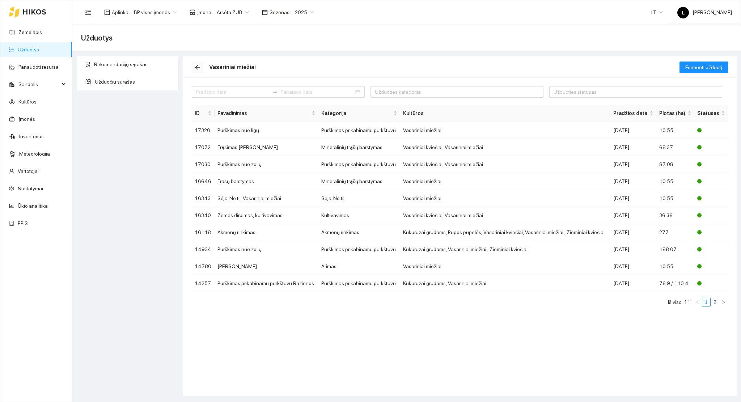
click at [196, 66] on icon "arrow-left" at bounding box center [197, 67] width 5 height 5
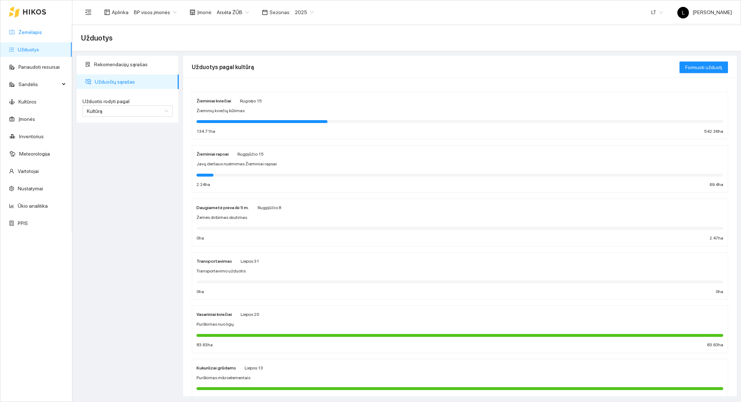
click at [31, 31] on link "Žemėlapis" at bounding box center [30, 32] width 24 height 6
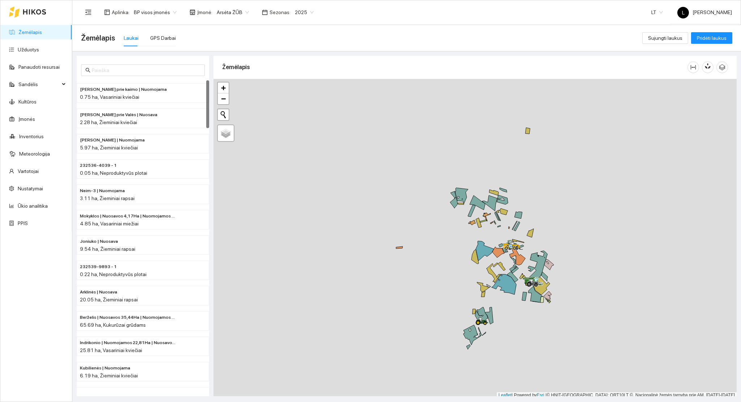
click at [59, 348] on div "Žemėlapis Užduotys Panaudoti resursai Sandėlis Kultūros Įmonės Inventorius Mete…" at bounding box center [36, 200] width 72 height 401
click at [30, 207] on link "Ūkio analitika" at bounding box center [33, 206] width 30 height 6
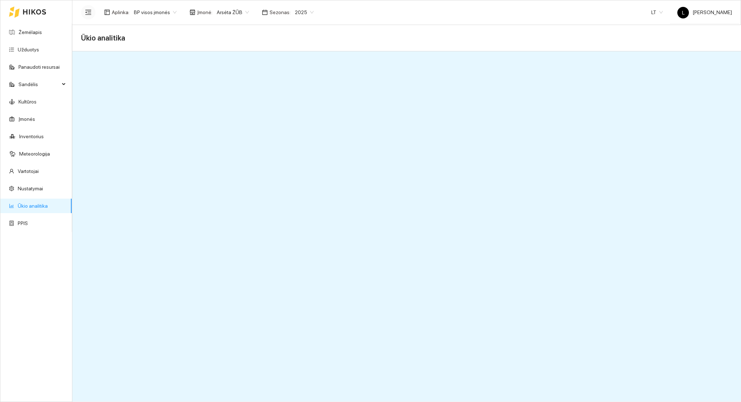
click at [90, 14] on icon "menu-fold" at bounding box center [88, 11] width 6 height 5
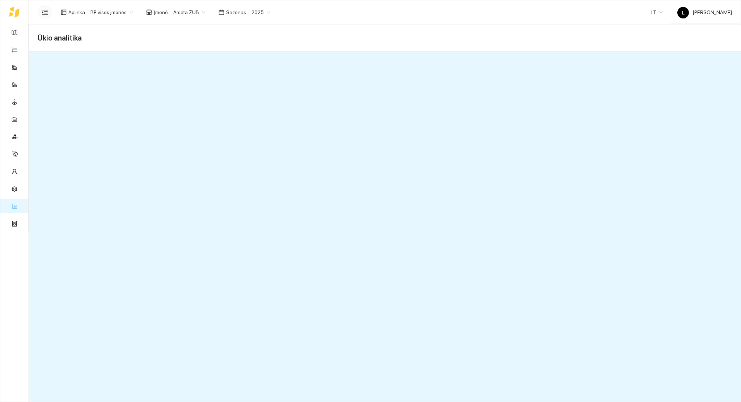
click at [43, 13] on icon "menu-unfold" at bounding box center [45, 12] width 7 height 7
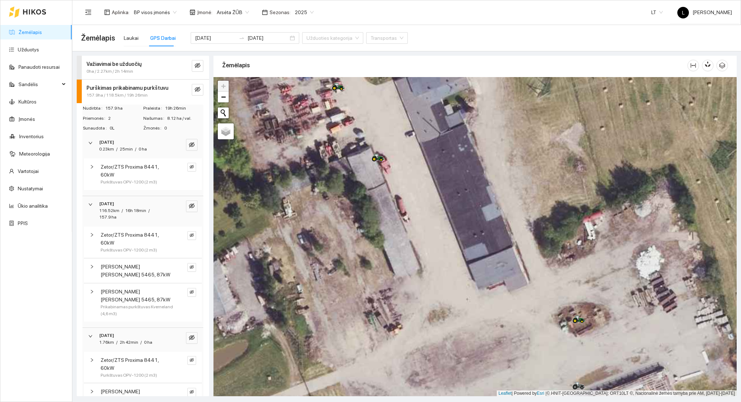
scroll to position [2, 0]
